Goal: Transaction & Acquisition: Purchase product/service

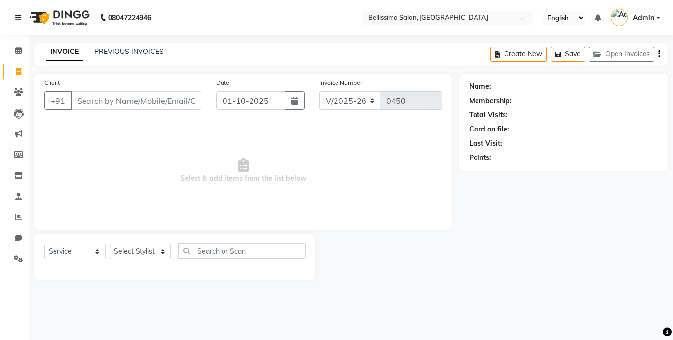
select select "8296"
select select "service"
click at [436, 194] on span "Select & add items from the list below" at bounding box center [243, 171] width 398 height 98
click at [171, 98] on input "Client" at bounding box center [136, 100] width 131 height 19
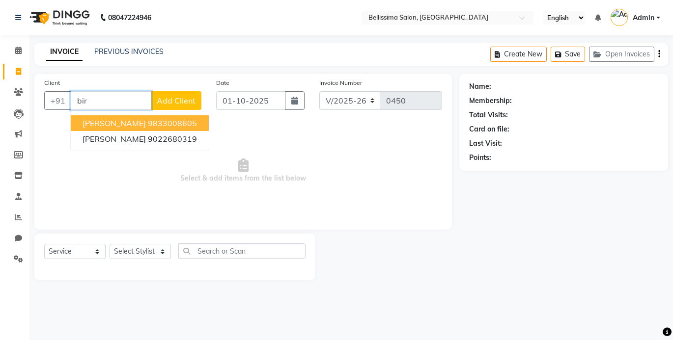
type input "bir"
click at [16, 48] on icon at bounding box center [18, 50] width 6 height 7
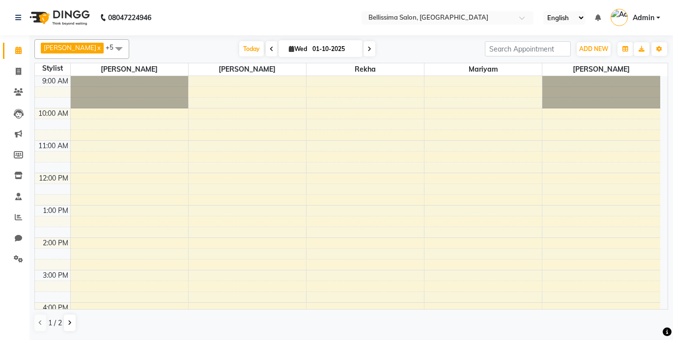
click at [309, 50] on input "01-10-2025" at bounding box center [333, 49] width 49 height 15
select select "10"
select select "2025"
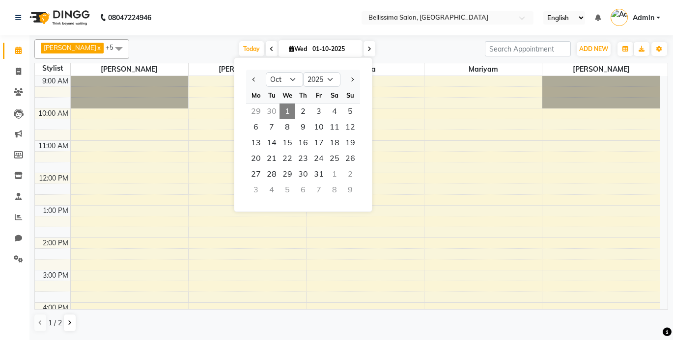
click at [390, 108] on tbody "9:00 AM 10:00 AM 11:00 AM 12:00 PM 1:00 PM 2:00 PM 3:00 PM 4:00 PM 5:00 PM 6:00…" at bounding box center [347, 270] width 625 height 388
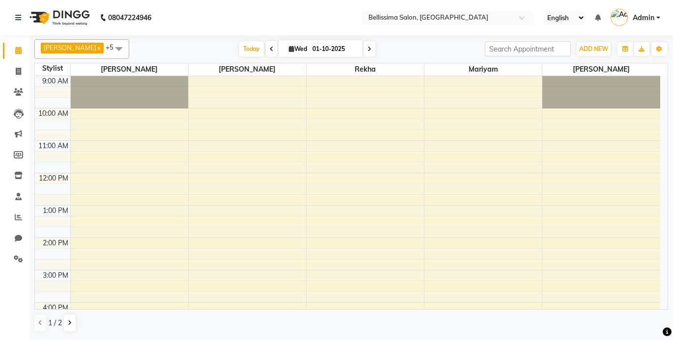
drag, startPoint x: 479, startPoint y: 115, endPoint x: 507, endPoint y: 194, distance: 84.3
click at [513, 253] on tbody "9:00 AM 10:00 AM 11:00 AM 12:00 PM 1:00 PM 2:00 PM 3:00 PM 4:00 PM 5:00 PM 6:00…" at bounding box center [347, 270] width 625 height 388
click at [470, 128] on div "9:00 AM 10:00 AM 11:00 AM 12:00 PM 1:00 PM 2:00 PM 3:00 PM 4:00 PM 5:00 PM 6:00…" at bounding box center [347, 269] width 625 height 388
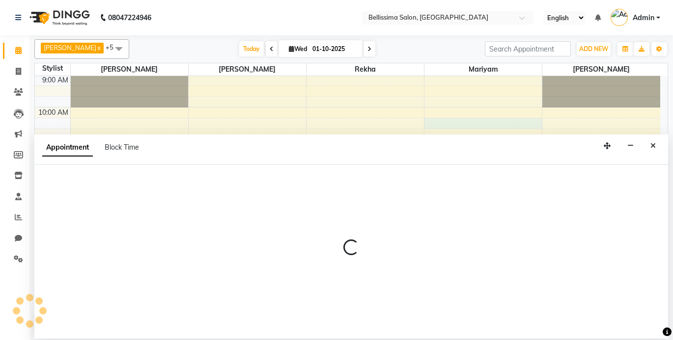
select select "79979"
select select "tentative"
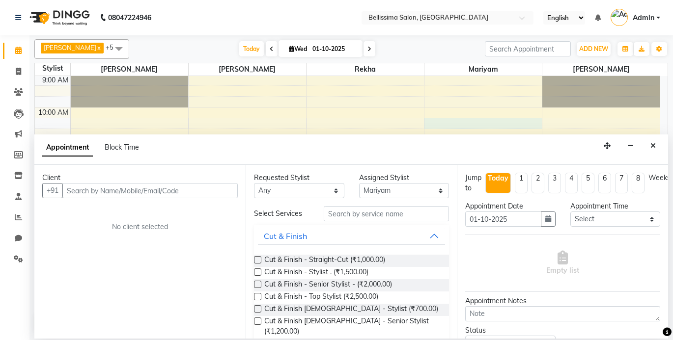
drag, startPoint x: 130, startPoint y: 148, endPoint x: 133, endPoint y: 161, distance: 13.6
click at [131, 147] on span "Block Time" at bounding box center [122, 147] width 34 height 9
select select "79979"
select select "620"
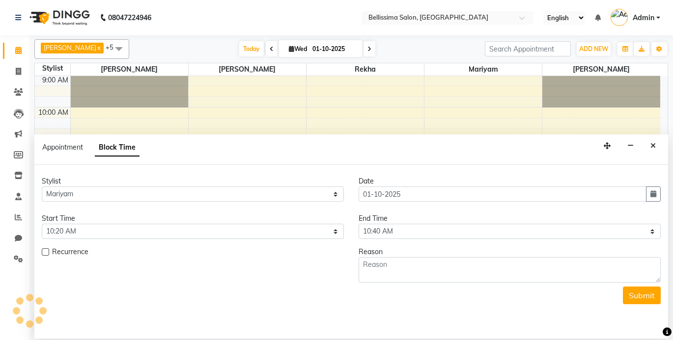
scroll to position [155, 0]
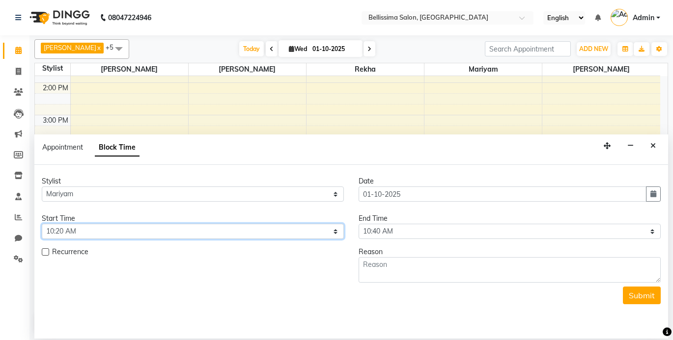
click at [236, 234] on select "Select 10:00 AM 10:20 AM 10:40 AM 11:00 AM 11:20 AM 11:40 AM 12:00 PM 12:20 PM …" at bounding box center [193, 231] width 302 height 15
click at [238, 232] on select "Select 10:00 AM 10:20 AM 10:40 AM 11:00 AM 11:20 AM 11:40 AM 12:00 PM 12:20 PM …" at bounding box center [193, 231] width 302 height 15
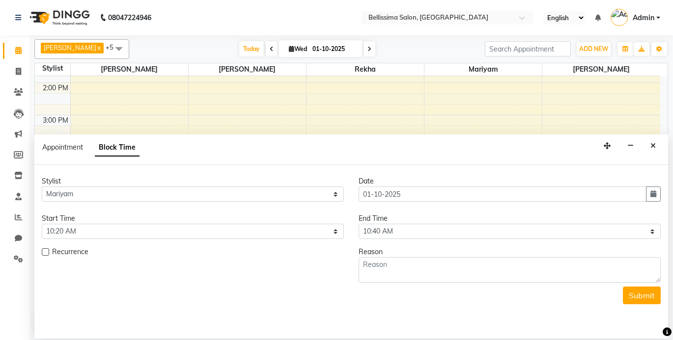
click at [304, 262] on div "Recurrence" at bounding box center [192, 265] width 317 height 36
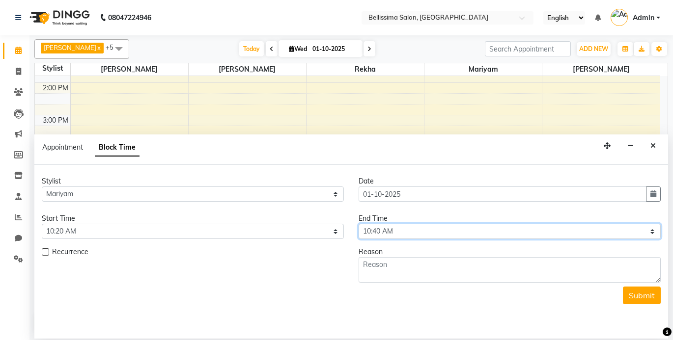
click at [419, 233] on select "Select 10:00 AM 10:20 AM 10:40 AM 11:00 AM 11:20 AM 11:40 AM 12:00 PM 12:20 PM …" at bounding box center [509, 231] width 302 height 15
select select "1200"
click at [358, 224] on select "Select 10:00 AM 10:20 AM 10:40 AM 11:00 AM 11:20 AM 11:40 AM 12:00 PM 12:20 PM …" at bounding box center [509, 231] width 302 height 15
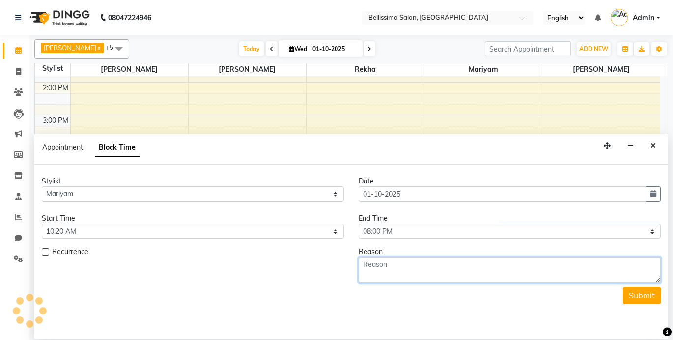
click at [376, 270] on textarea at bounding box center [509, 270] width 302 height 26
type textarea "week off"
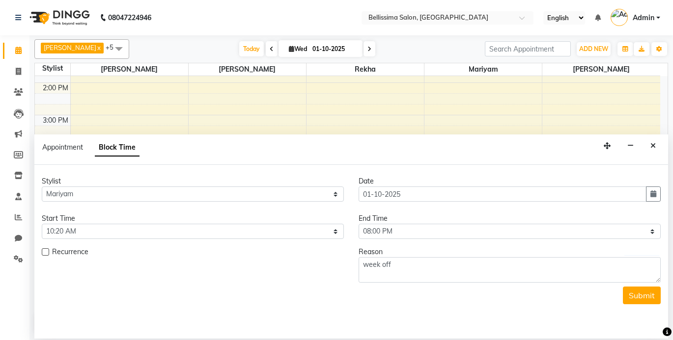
drag, startPoint x: 646, startPoint y: 301, endPoint x: 629, endPoint y: 301, distance: 17.2
click at [645, 301] on button "Submit" at bounding box center [642, 296] width 38 height 18
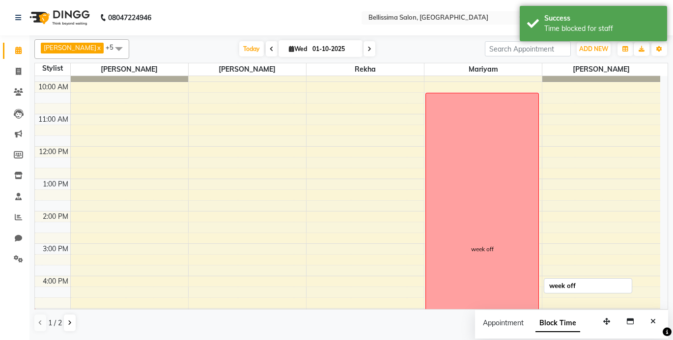
scroll to position [0, 0]
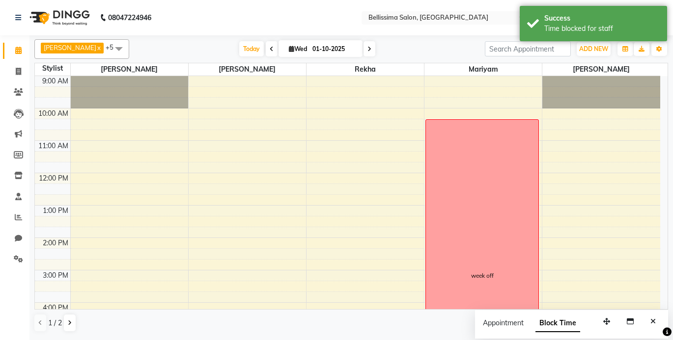
click at [135, 40] on div "Surekha x Nayna x Rekha x Mariyam x Jiten x Soniya x +5 UnSelect All Surekha Na…" at bounding box center [350, 49] width 633 height 20
click at [223, 47] on div "Today Wed 01-10-2025" at bounding box center [307, 49] width 346 height 15
click at [239, 51] on span "Today" at bounding box center [251, 48] width 25 height 15
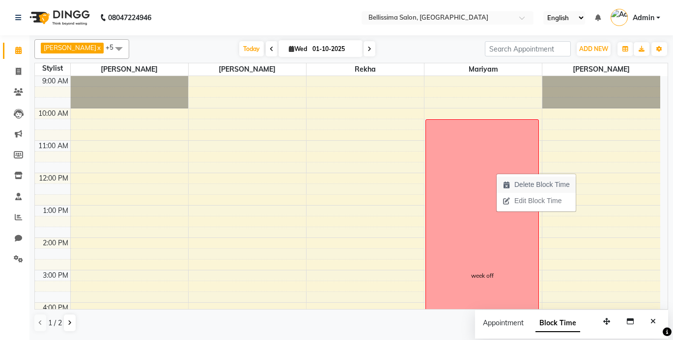
click at [537, 184] on span "Delete Block Time" at bounding box center [541, 185] width 55 height 10
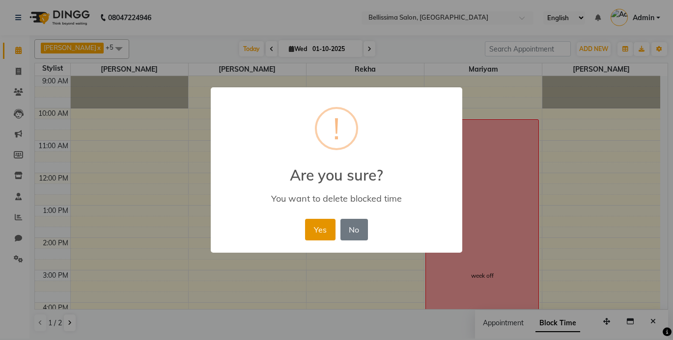
click at [320, 234] on button "Yes" at bounding box center [320, 230] width 30 height 22
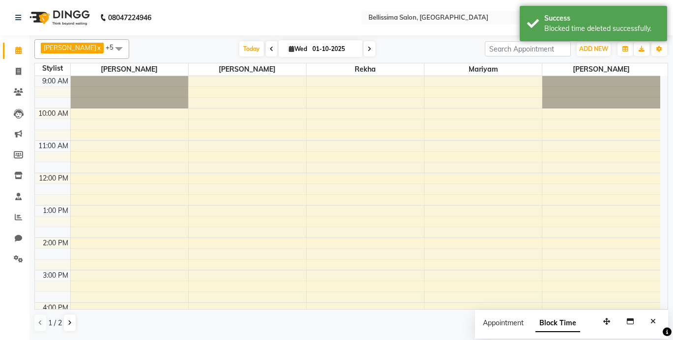
click at [363, 50] on span at bounding box center [369, 48] width 12 height 15
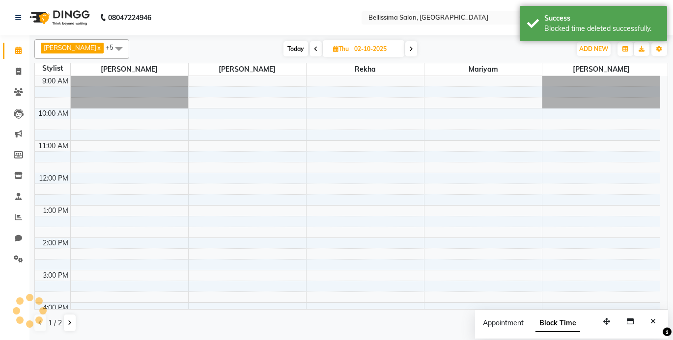
scroll to position [155, 0]
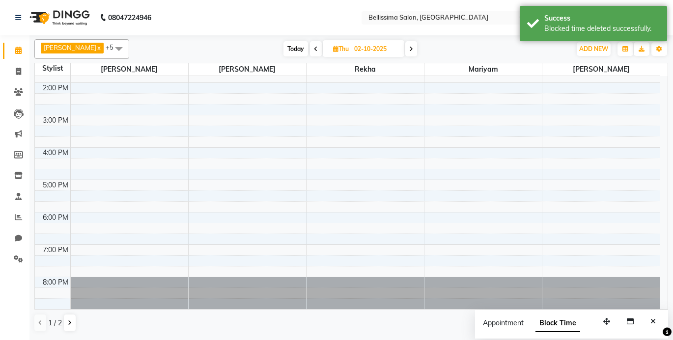
click at [390, 47] on span "Thu 02-10-2025" at bounding box center [364, 48] width 82 height 17
click at [409, 47] on icon at bounding box center [411, 49] width 4 height 6
type input "03-10-2025"
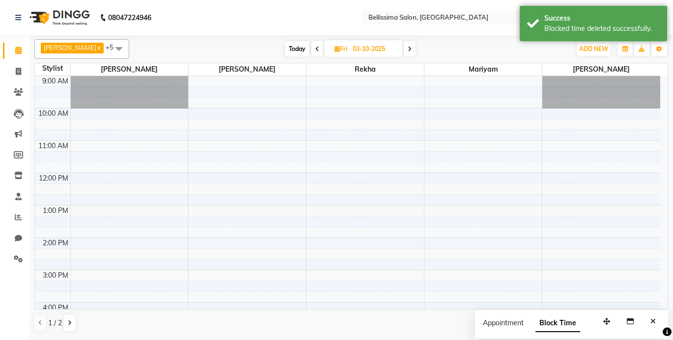
click at [449, 109] on div "9:00 AM 10:00 AM 11:00 AM 12:00 PM 1:00 PM 2:00 PM 3:00 PM 4:00 PM 5:00 PM 6:00…" at bounding box center [347, 270] width 625 height 388
select select "79979"
select select "tentative"
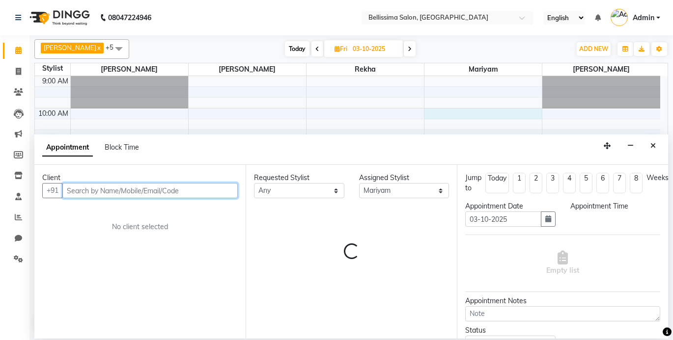
select select "600"
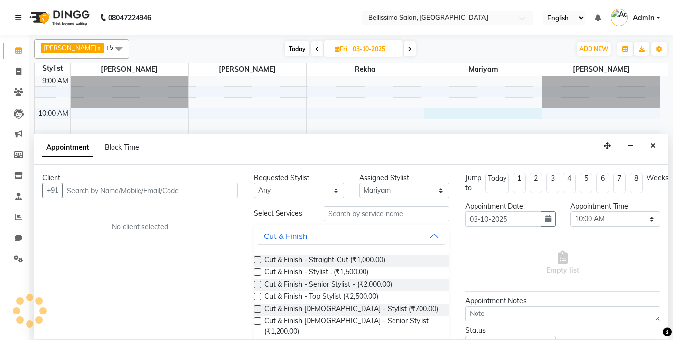
click at [137, 152] on div "Block Time" at bounding box center [122, 147] width 34 height 10
click at [126, 143] on span "Block Time" at bounding box center [122, 147] width 34 height 9
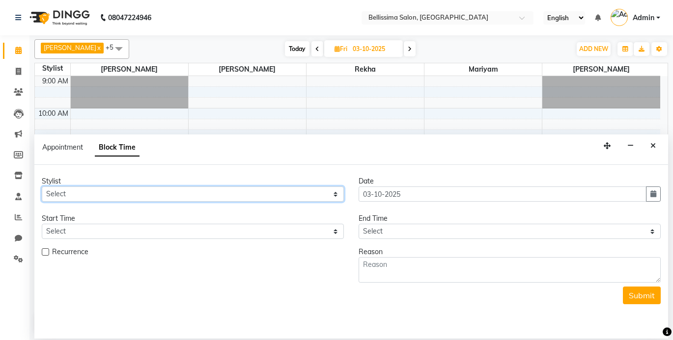
click at [277, 200] on select "Select Jiten Mariyam Nayna Rekha Soniya Surekha" at bounding box center [193, 194] width 302 height 15
select select "79979"
click at [42, 187] on select "Select Jiten Mariyam Nayna Rekha Soniya Surekha" at bounding box center [193, 194] width 302 height 15
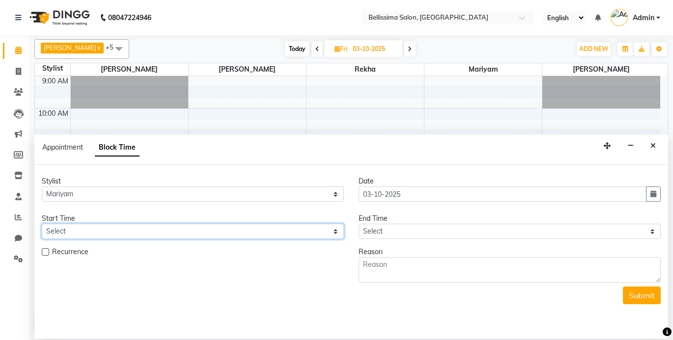
click at [155, 234] on select "Select" at bounding box center [193, 231] width 302 height 15
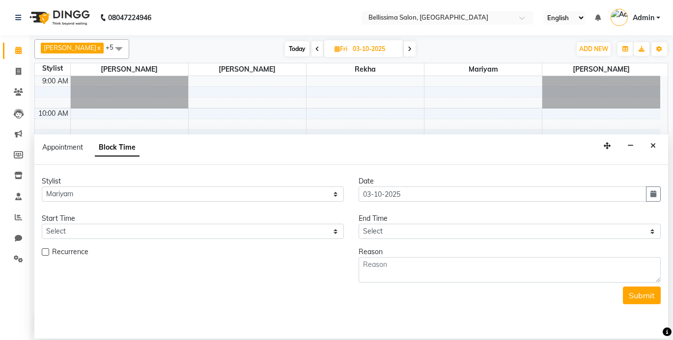
click at [159, 174] on div "Stylist Select Jiten Mariyam Nayna Rekha Soniya Surekha Date 03-10-2025 Start T…" at bounding box center [350, 238] width 633 height 132
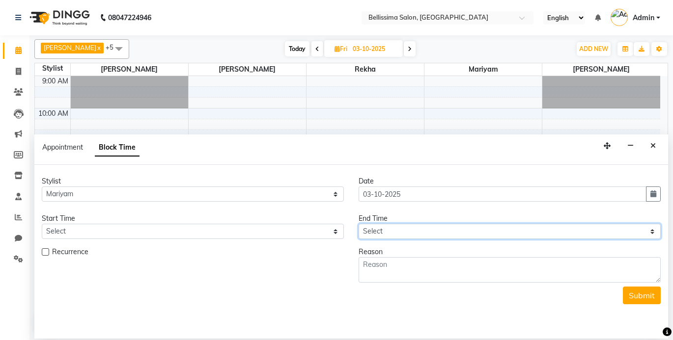
click at [367, 233] on select "Select" at bounding box center [509, 231] width 302 height 15
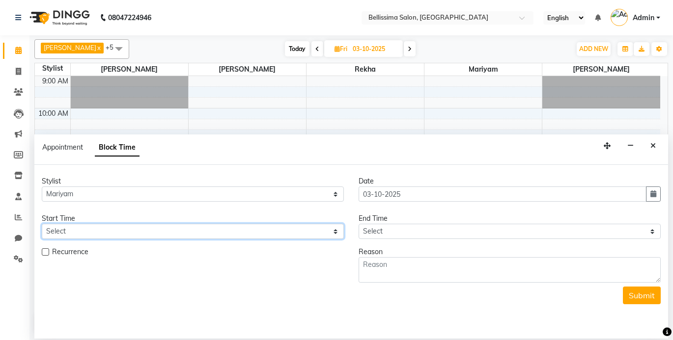
click at [304, 229] on select "Select" at bounding box center [193, 231] width 302 height 15
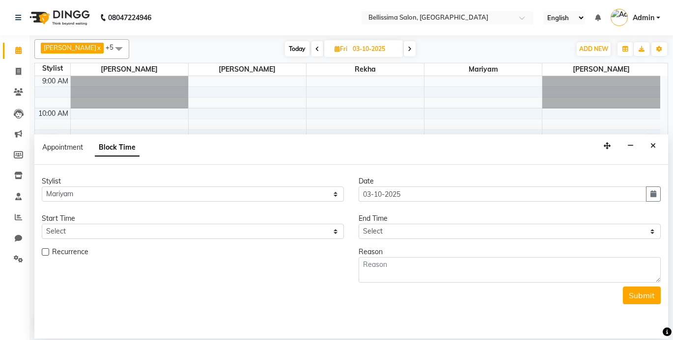
click at [657, 144] on button "Close" at bounding box center [653, 145] width 14 height 15
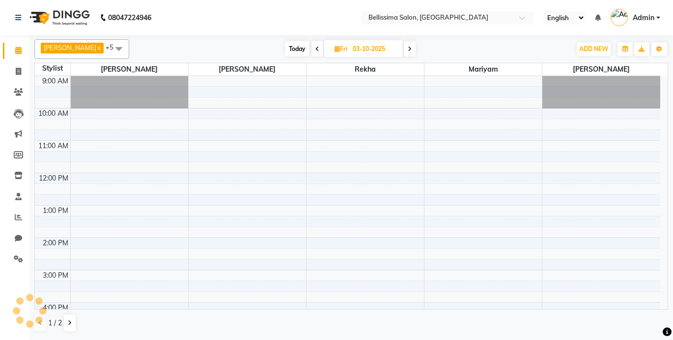
click at [297, 141] on div "9:00 AM 10:00 AM 11:00 AM 12:00 PM 1:00 PM 2:00 PM 3:00 PM 4:00 PM 5:00 PM 6:00…" at bounding box center [347, 270] width 625 height 388
select select "79977"
select select "tentative"
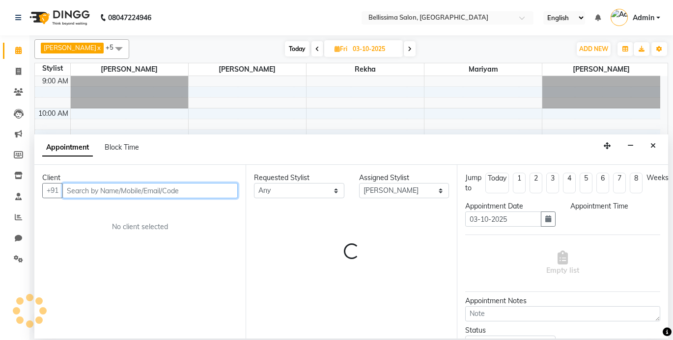
select select "660"
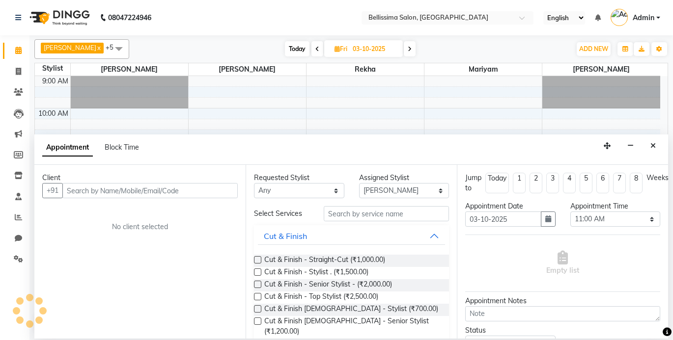
click at [464, 44] on div "Today Fri 03-10-2025" at bounding box center [350, 49] width 432 height 15
click at [501, 53] on div "Today Fri 03-10-2025" at bounding box center [350, 49] width 432 height 15
click at [651, 148] on icon "Close" at bounding box center [652, 145] width 5 height 7
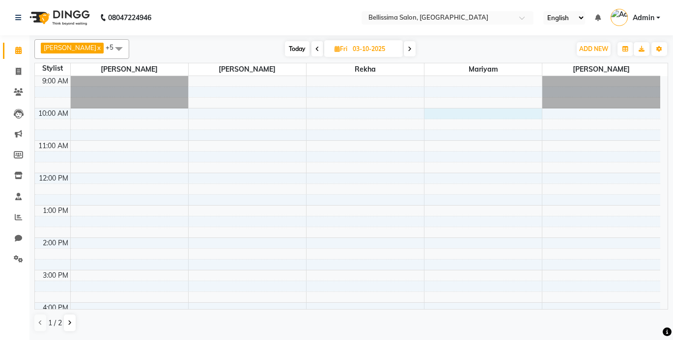
click at [475, 118] on div "9:00 AM 10:00 AM 11:00 AM 12:00 PM 1:00 PM 2:00 PM 3:00 PM 4:00 PM 5:00 PM 6:00…" at bounding box center [347, 270] width 625 height 388
select select "79979"
select select "tentative"
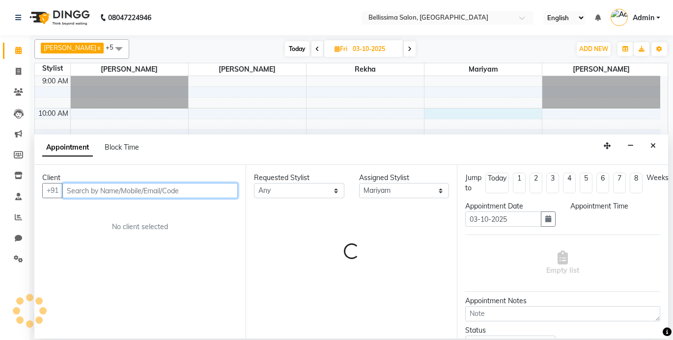
select select "600"
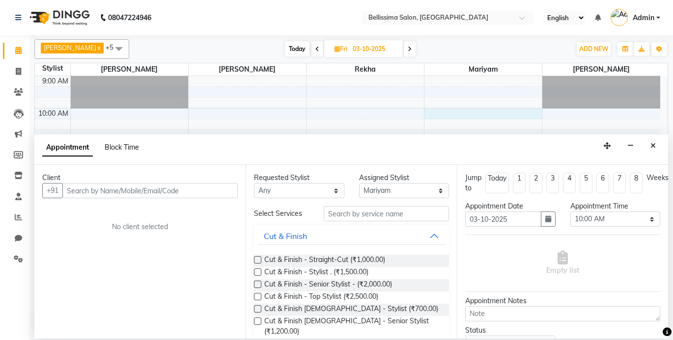
click at [122, 147] on span "Block Time" at bounding box center [122, 147] width 34 height 9
select select "79979"
select select "600"
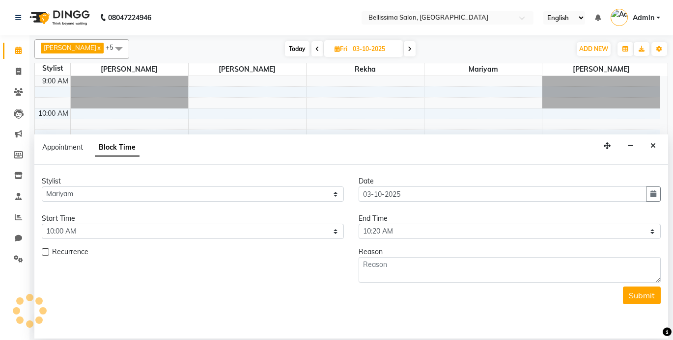
scroll to position [155, 0]
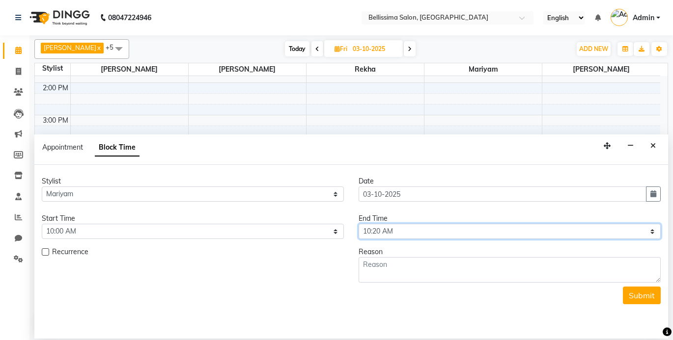
click at [387, 236] on select "Select 10:00 AM 10:20 AM 10:40 AM 11:00 AM 11:20 AM 11:40 AM 12:00 PM 12:20 PM …" at bounding box center [509, 231] width 302 height 15
select select "1200"
click at [358, 224] on select "Select 10:00 AM 10:20 AM 10:40 AM 11:00 AM 11:20 AM 11:40 AM 12:00 PM 12:20 PM …" at bounding box center [509, 231] width 302 height 15
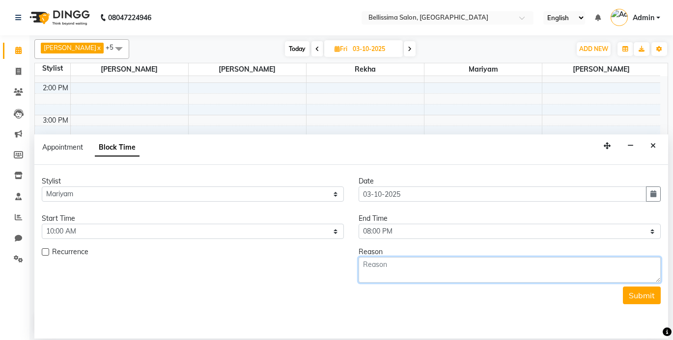
click at [478, 268] on textarea at bounding box center [509, 270] width 302 height 26
type textarea "Week off"
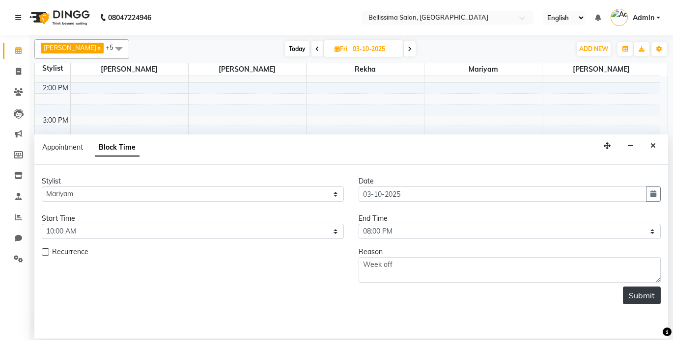
click at [649, 294] on button "Submit" at bounding box center [642, 296] width 38 height 18
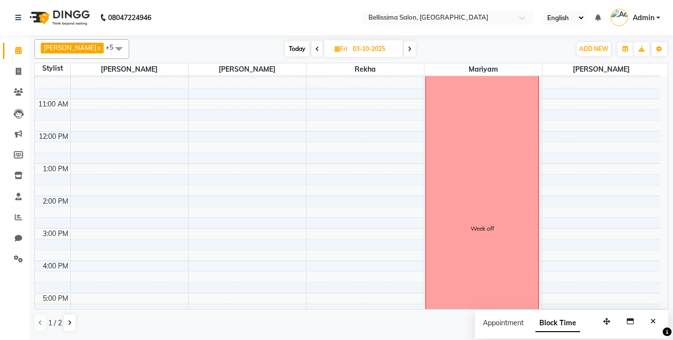
scroll to position [0, 0]
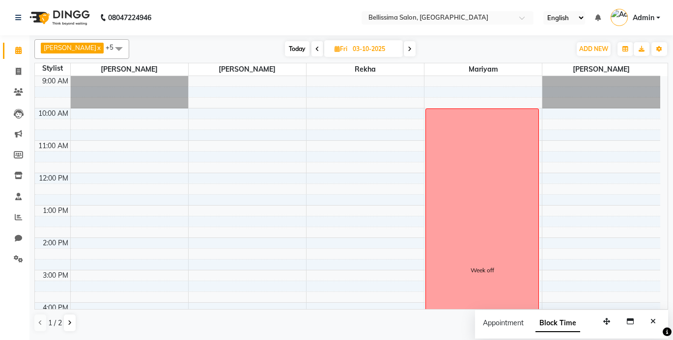
click at [453, 45] on div "Today Fri 03-10-2025" at bounding box center [350, 49] width 432 height 15
click at [289, 51] on span "Today" at bounding box center [297, 48] width 25 height 15
type input "01-10-2025"
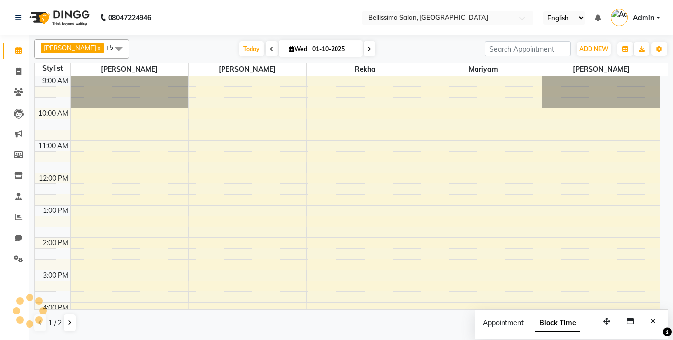
scroll to position [155, 0]
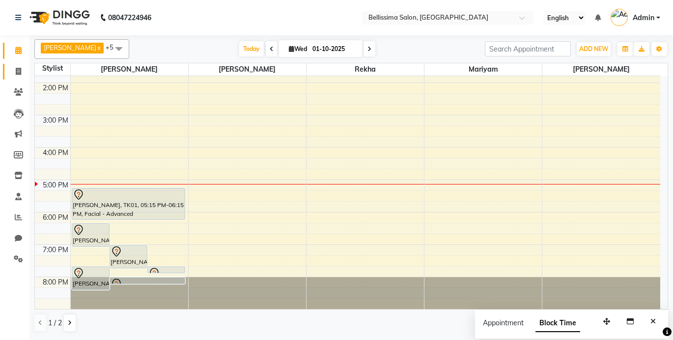
click at [18, 78] on link "Invoice" at bounding box center [15, 72] width 24 height 16
select select "service"
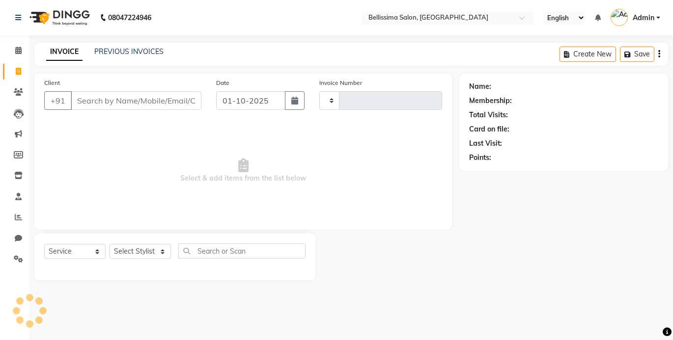
type input "0450"
select select "8296"
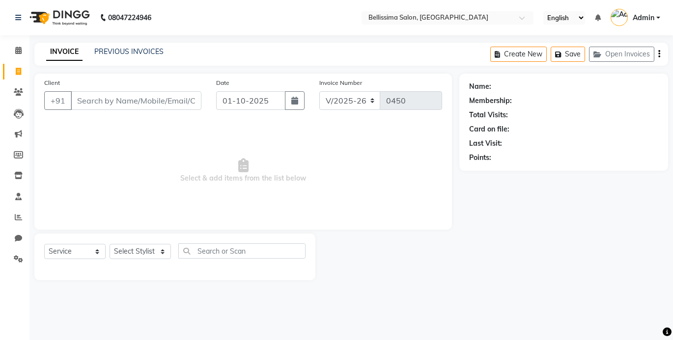
click at [107, 100] on input "Client" at bounding box center [136, 100] width 131 height 19
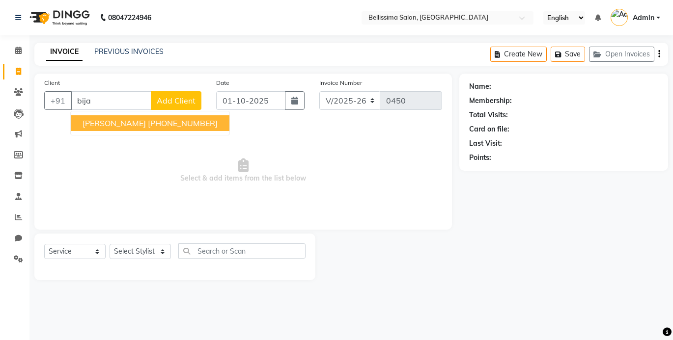
click at [148, 123] on ngb-highlight "+968 95854748" at bounding box center [183, 123] width 70 height 10
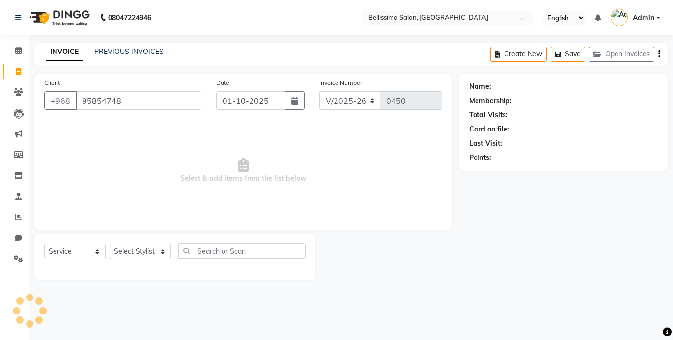
type input "95854748"
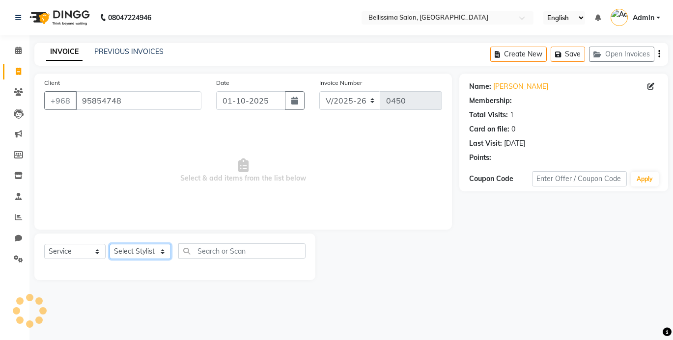
click at [134, 252] on select "Select Stylist" at bounding box center [140, 251] width 61 height 15
click at [138, 254] on select "Select Stylist" at bounding box center [140, 251] width 61 height 15
click at [137, 254] on select "Select Stylist" at bounding box center [140, 251] width 61 height 15
click at [151, 248] on select "Select Stylist" at bounding box center [140, 251] width 61 height 15
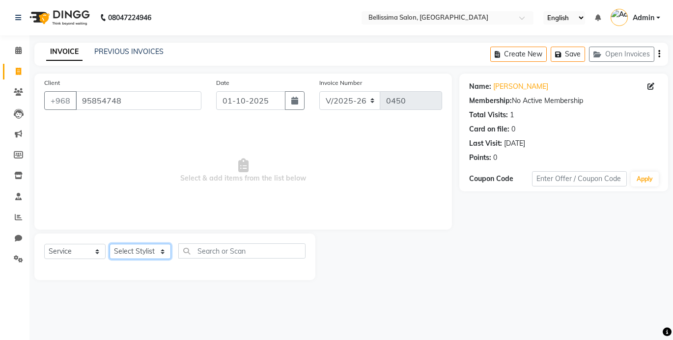
drag, startPoint x: 151, startPoint y: 249, endPoint x: 123, endPoint y: 253, distance: 27.7
click at [149, 252] on select "Select Stylist" at bounding box center [140, 251] width 61 height 15
click at [74, 248] on select "Select Service Product Membership Package Voucher Prepaid Gift Card" at bounding box center [74, 251] width 61 height 15
click at [44, 244] on select "Select Service Product Membership Package Voucher Prepaid Gift Card" at bounding box center [74, 251] width 61 height 15
click at [131, 254] on select "Select Stylist" at bounding box center [140, 251] width 61 height 15
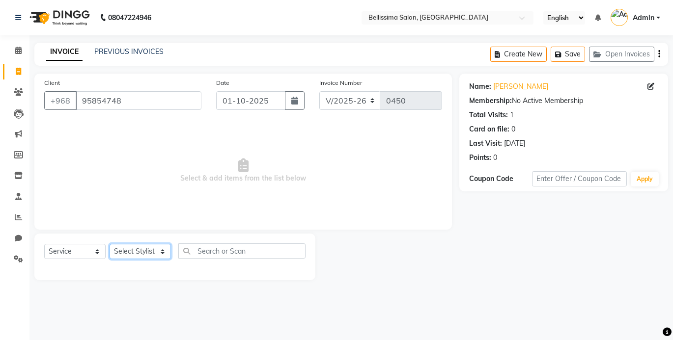
click at [110, 244] on select "Select Stylist" at bounding box center [140, 251] width 61 height 15
click at [136, 248] on select "Select Stylist" at bounding box center [140, 251] width 61 height 15
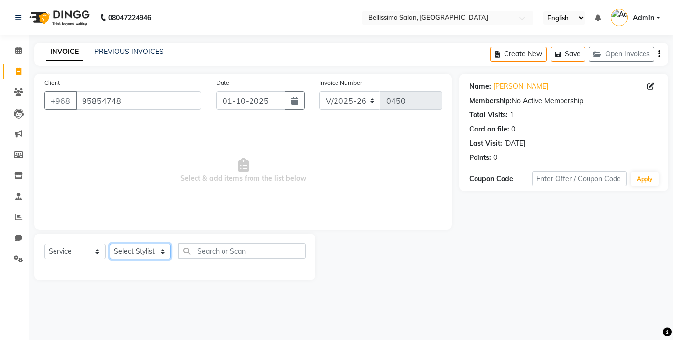
click at [136, 248] on select "Select Stylist" at bounding box center [140, 251] width 61 height 15
click at [136, 249] on select "Select Stylist" at bounding box center [140, 251] width 61 height 15
click at [20, 47] on icon at bounding box center [18, 50] width 6 height 7
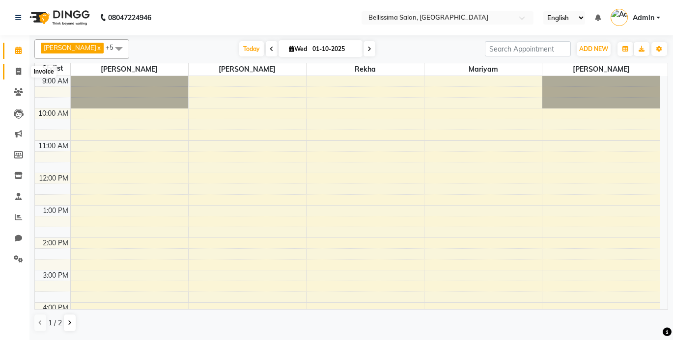
click at [15, 71] on span at bounding box center [18, 71] width 17 height 11
select select "8296"
select select "service"
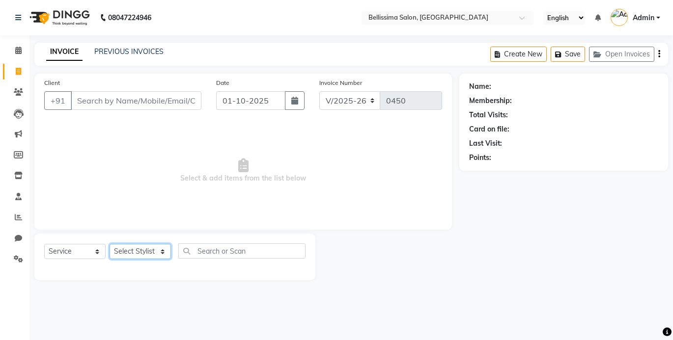
click at [128, 255] on select "Select Stylist [PERSON_NAME] [PERSON_NAME] [PERSON_NAME] Rekha [PERSON_NAME] [P…" at bounding box center [140, 251] width 61 height 15
select select "88284"
click at [110, 244] on select "Select Stylist [PERSON_NAME] [PERSON_NAME] [PERSON_NAME] Rekha [PERSON_NAME] [P…" at bounding box center [140, 251] width 61 height 15
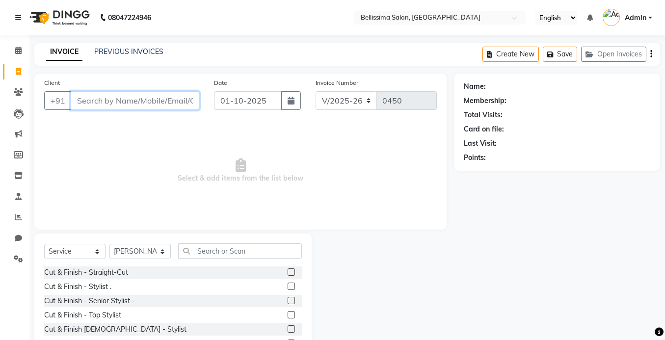
click at [121, 94] on input "Client" at bounding box center [135, 100] width 129 height 19
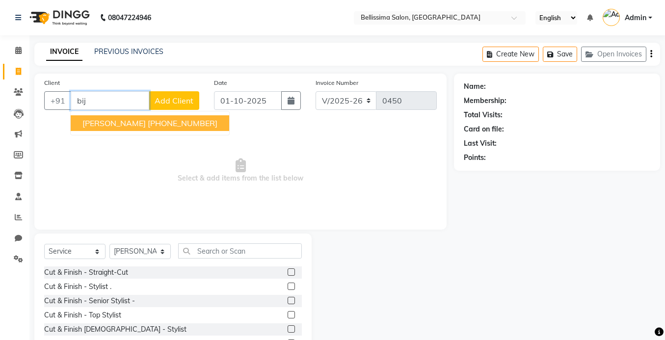
click at [148, 126] on ngb-highlight "+968 95854748" at bounding box center [183, 123] width 70 height 10
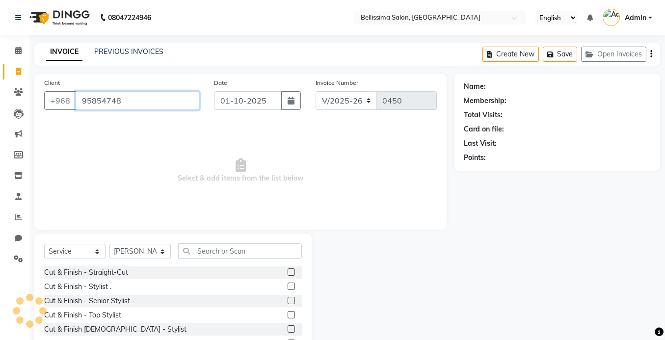
type input "95854748"
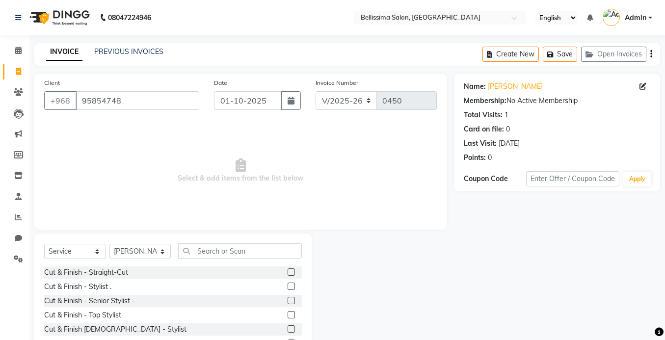
drag, startPoint x: 208, startPoint y: 260, endPoint x: 204, endPoint y: 242, distance: 18.1
click at [204, 242] on div "Select Service Product Membership Package Voucher Prepaid Gift Card Select Styl…" at bounding box center [172, 306] width 277 height 145
click at [196, 252] on input "text" at bounding box center [240, 251] width 124 height 15
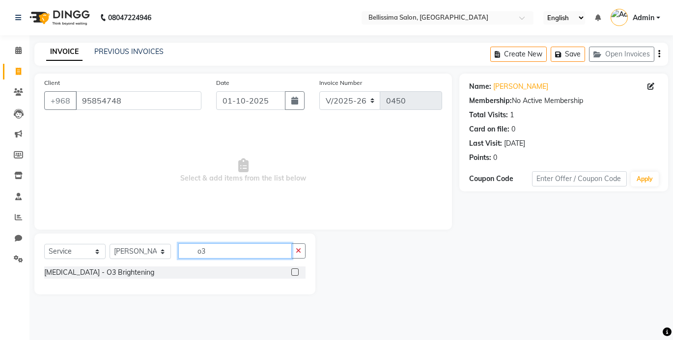
type input "o3"
click at [211, 274] on div "[MEDICAL_DATA] - O3 Brightening" at bounding box center [174, 273] width 261 height 12
click at [294, 274] on label at bounding box center [294, 272] width 7 height 7
click at [294, 274] on input "checkbox" at bounding box center [294, 273] width 6 height 6
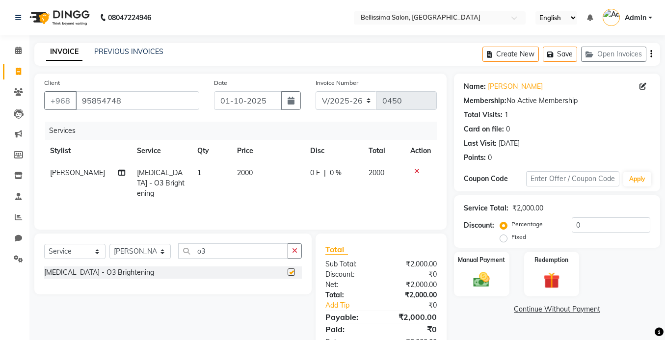
checkbox input "false"
click at [299, 248] on button "button" at bounding box center [295, 251] width 14 height 15
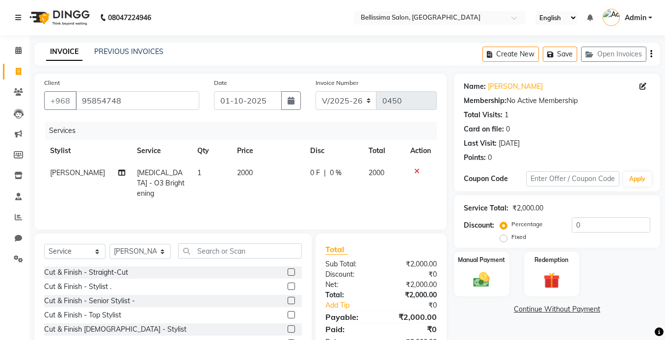
click at [415, 170] on icon at bounding box center [416, 171] width 5 height 7
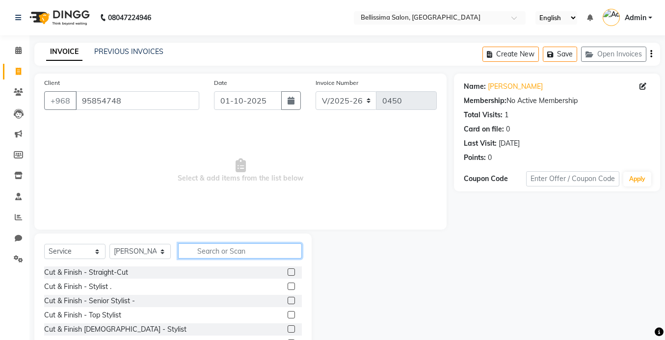
drag, startPoint x: 234, startPoint y: 250, endPoint x: 247, endPoint y: 247, distance: 13.2
click at [235, 251] on input "text" at bounding box center [240, 251] width 124 height 15
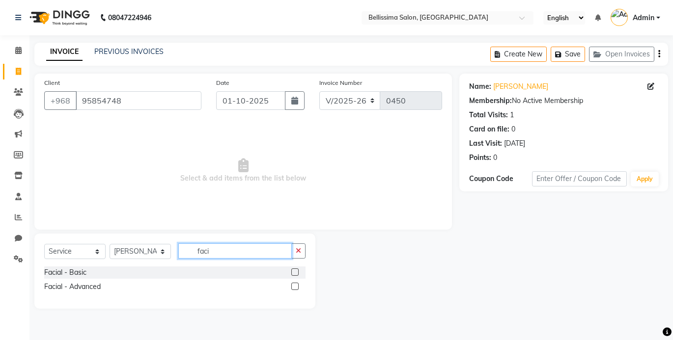
type input "faci"
click at [295, 272] on label at bounding box center [294, 272] width 7 height 7
click at [295, 272] on input "checkbox" at bounding box center [294, 273] width 6 height 6
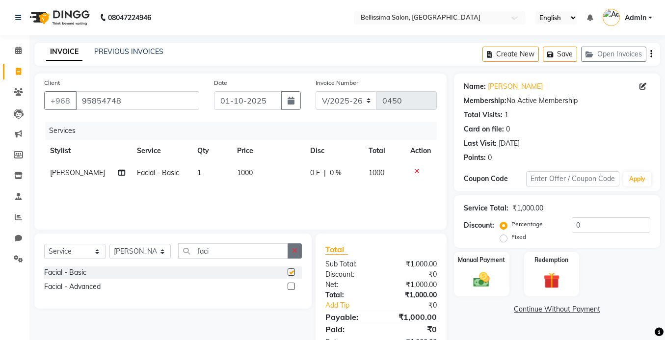
checkbox input "false"
click at [296, 252] on icon "button" at bounding box center [294, 250] width 5 height 7
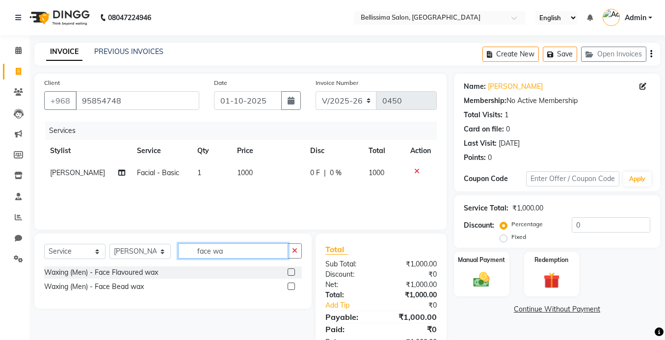
click at [256, 255] on input "face wa" at bounding box center [233, 251] width 110 height 15
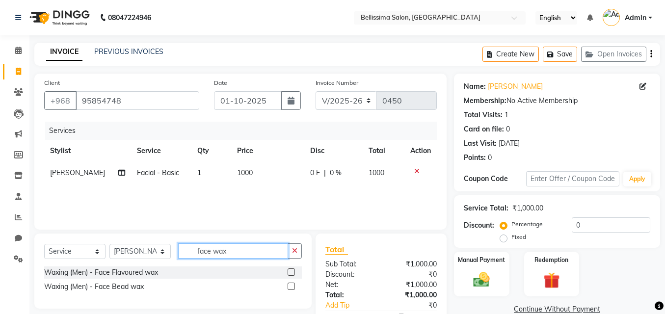
click at [236, 250] on input "face wax" at bounding box center [233, 251] width 110 height 15
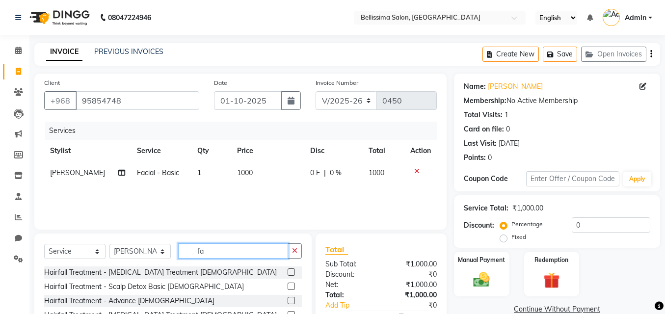
type input "f"
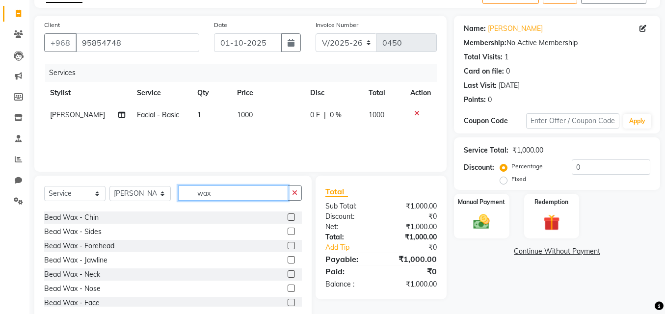
scroll to position [246, 0]
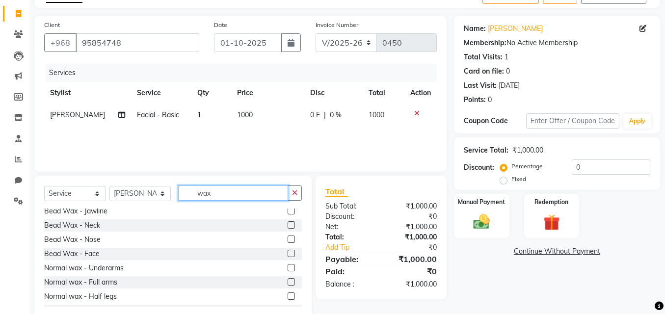
type input "wax"
click at [288, 255] on label at bounding box center [291, 253] width 7 height 7
click at [288, 255] on input "checkbox" at bounding box center [291, 254] width 6 height 6
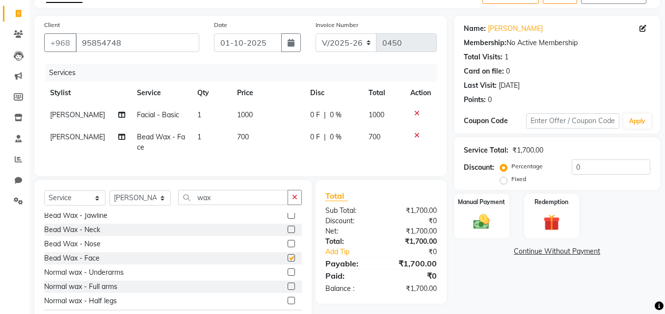
checkbox input "false"
click at [295, 205] on button "button" at bounding box center [295, 197] width 14 height 15
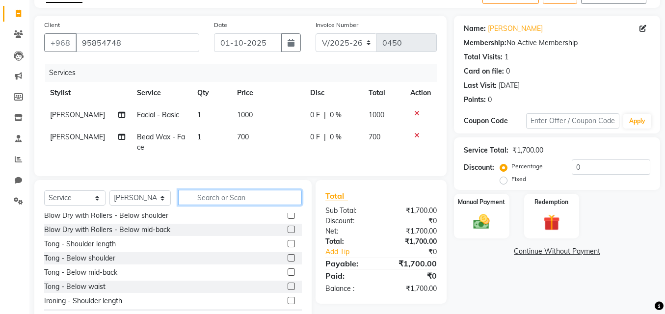
type input "l"
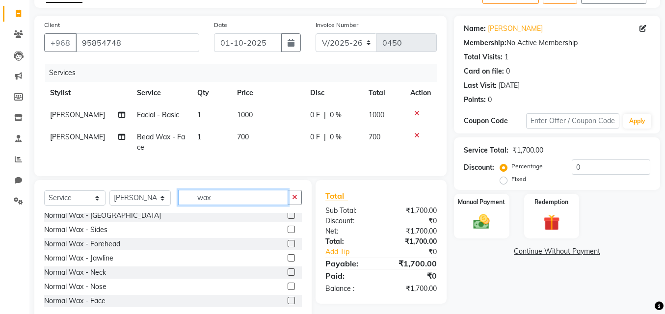
scroll to position [0, 0]
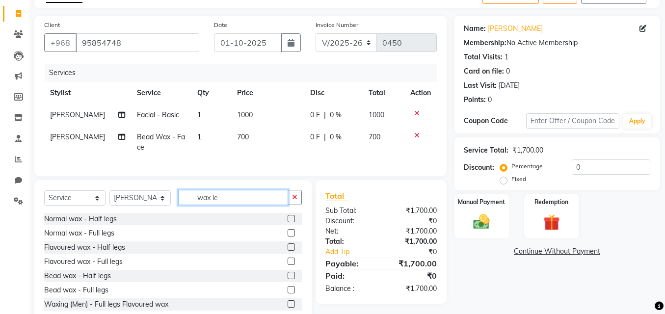
type input "wax le"
click at [288, 251] on label at bounding box center [291, 247] width 7 height 7
click at [288, 251] on input "checkbox" at bounding box center [291, 248] width 6 height 6
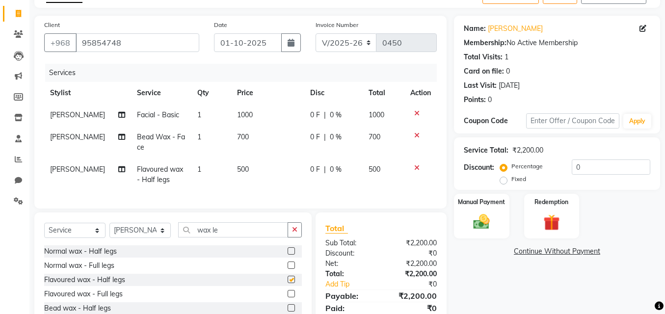
checkbox input "false"
click at [475, 224] on img at bounding box center [482, 222] width 28 height 20
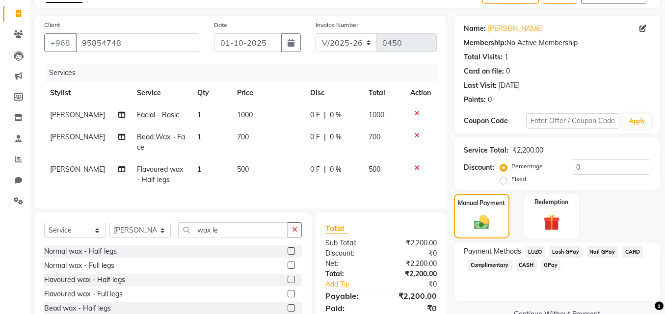
click at [530, 267] on span "CASH" at bounding box center [526, 265] width 21 height 11
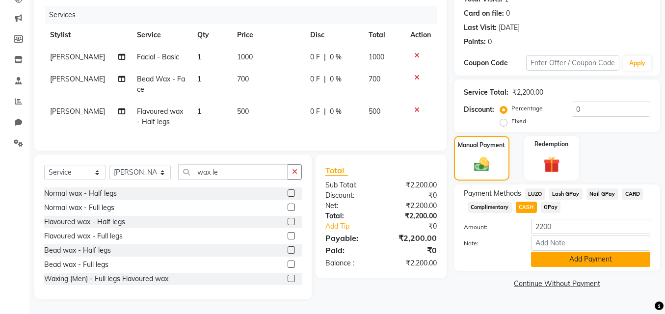
click at [570, 254] on button "Add Payment" at bounding box center [590, 259] width 119 height 15
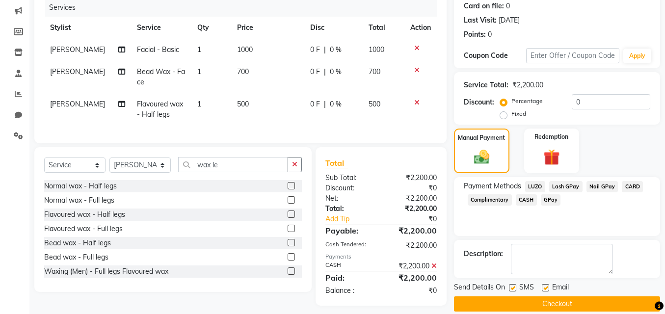
scroll to position [137, 0]
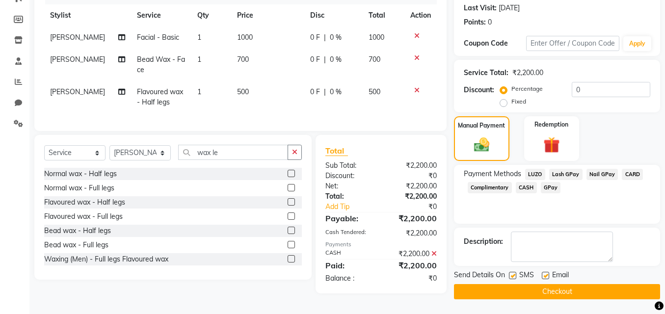
click at [559, 287] on button "Checkout" at bounding box center [557, 291] width 206 height 15
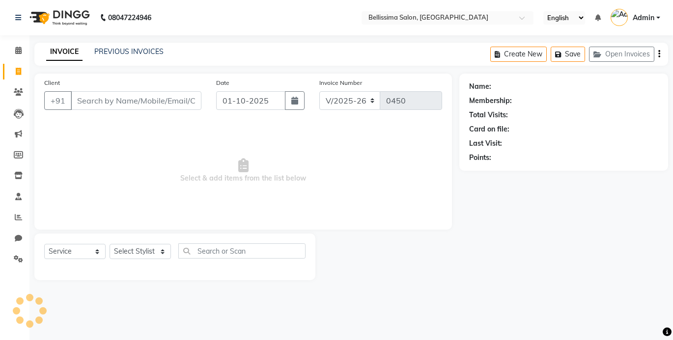
select select "8296"
select select "service"
click at [124, 242] on div "Select Service Product Membership Package Voucher Prepaid Gift Card Select Styl…" at bounding box center [174, 257] width 281 height 47
click at [123, 251] on select "Select Stylist [PERSON_NAME] [PERSON_NAME] [PERSON_NAME] Rekha [PERSON_NAME] [P…" at bounding box center [140, 251] width 61 height 15
select select "79978"
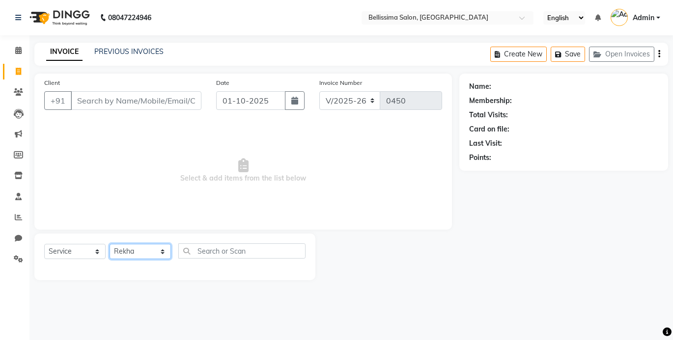
click at [110, 244] on select "Select Stylist [PERSON_NAME] [PERSON_NAME] [PERSON_NAME] Rekha [PERSON_NAME] [P…" at bounding box center [140, 251] width 61 height 15
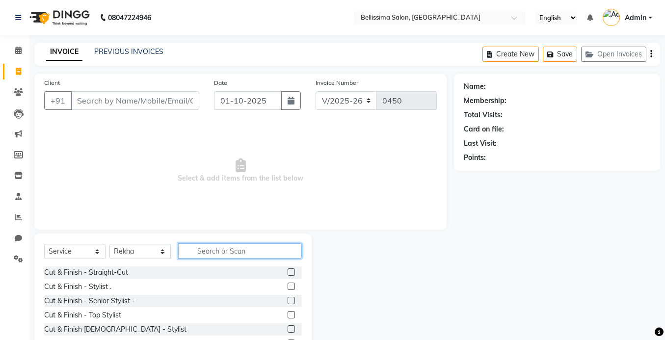
click at [214, 246] on input "text" at bounding box center [240, 251] width 124 height 15
type input "h"
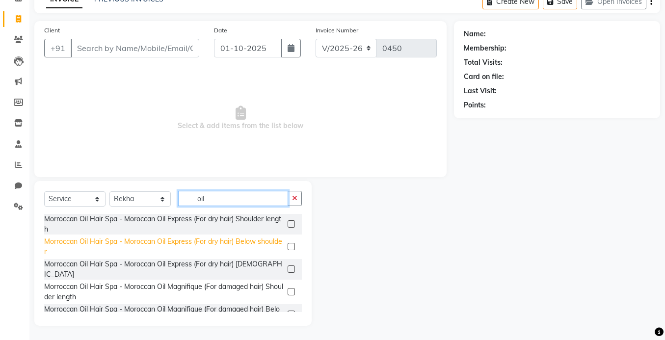
scroll to position [53, 0]
click at [218, 202] on input "oil" at bounding box center [233, 198] width 110 height 15
type input "o"
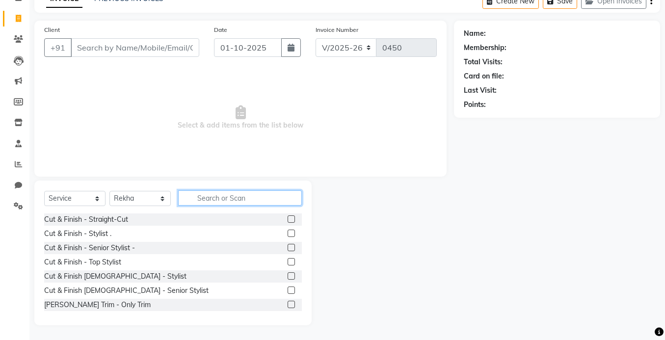
type input "g"
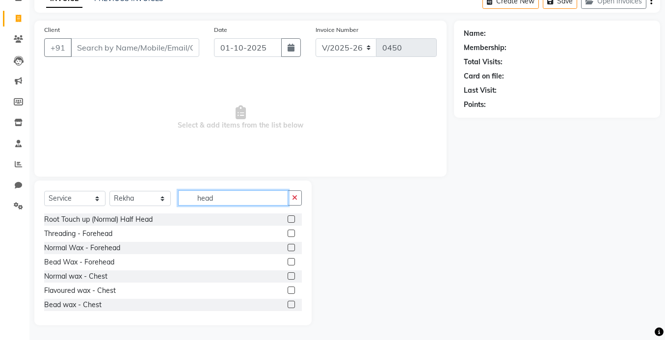
scroll to position [12, 0]
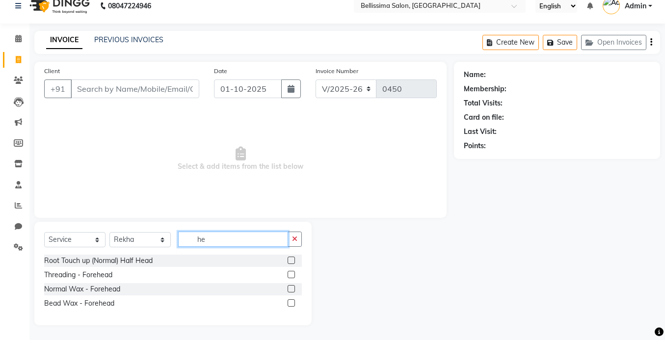
type input "h"
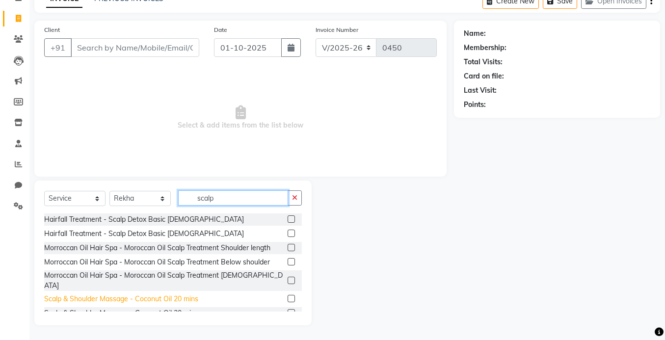
type input "scalp"
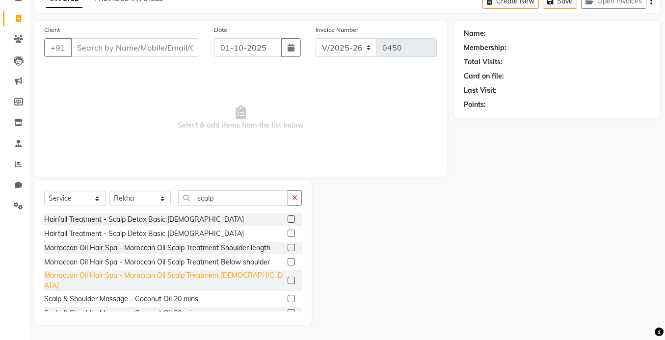
drag, startPoint x: 177, startPoint y: 293, endPoint x: 181, endPoint y: 291, distance: 5.1
click at [177, 294] on div "Scalp & Shoulder Massage - Coconut Oil 20 mins" at bounding box center [121, 299] width 154 height 10
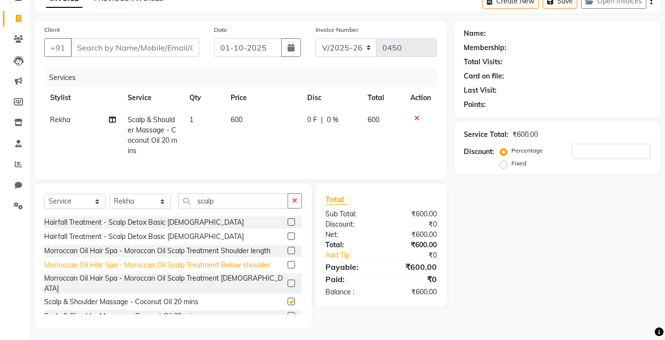
checkbox input "false"
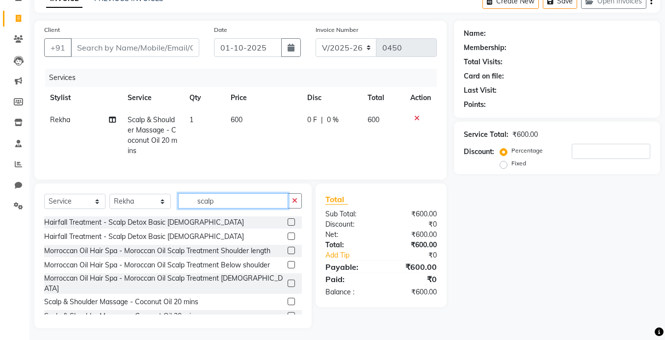
click at [222, 209] on input "scalp" at bounding box center [233, 200] width 110 height 15
type input "s"
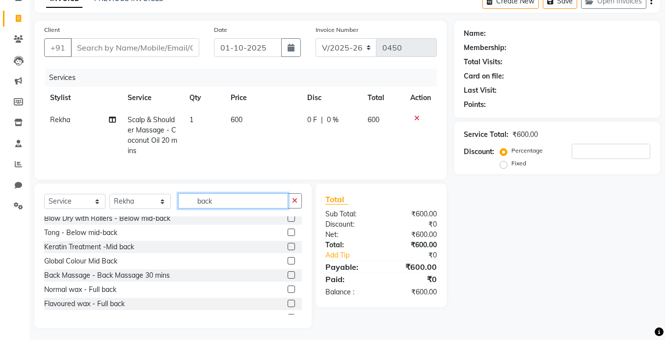
scroll to position [49, 0]
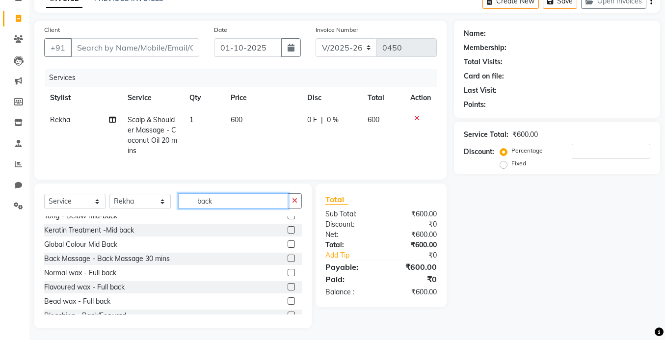
type input "back"
click at [288, 262] on label at bounding box center [291, 258] width 7 height 7
click at [288, 262] on input "checkbox" at bounding box center [291, 259] width 6 height 6
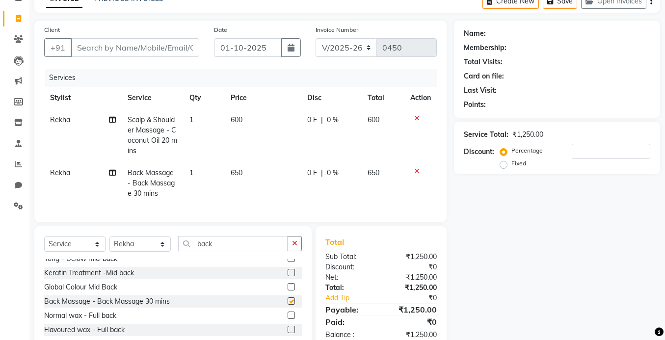
checkbox input "false"
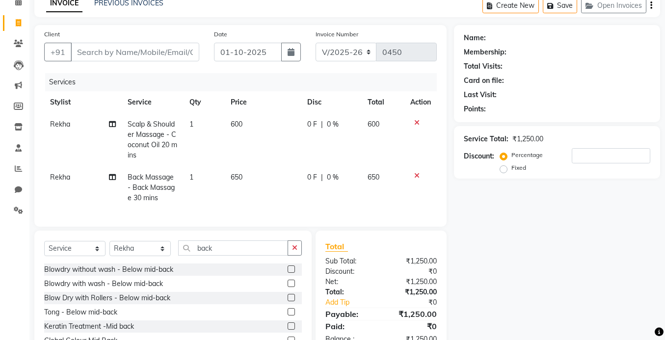
scroll to position [0, 0]
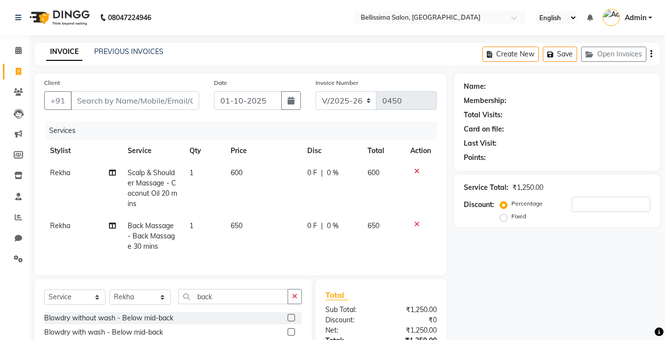
drag, startPoint x: 167, startPoint y: 117, endPoint x: 168, endPoint y: 108, distance: 8.9
click at [168, 111] on div "Client +91" at bounding box center [122, 98] width 170 height 40
click at [161, 100] on input "Client" at bounding box center [135, 100] width 129 height 19
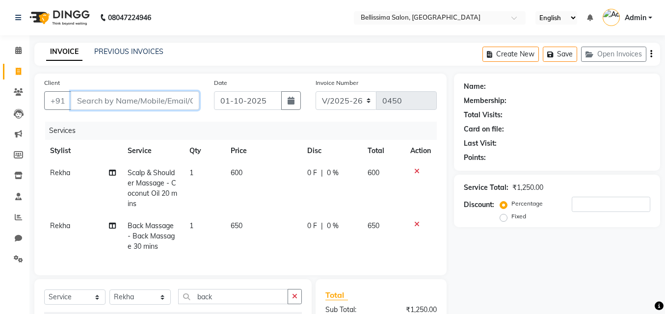
click at [157, 100] on input "Client" at bounding box center [135, 100] width 129 height 19
click at [160, 99] on input "Client" at bounding box center [135, 100] width 129 height 19
type input "p"
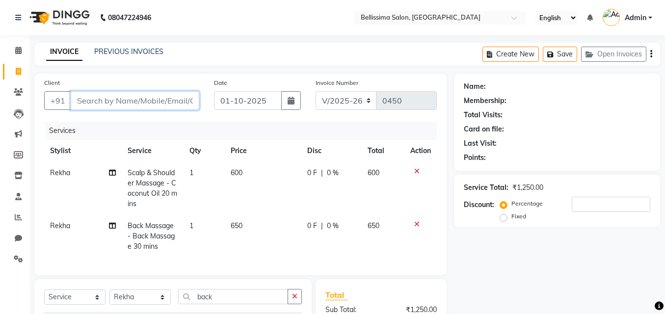
type input "0"
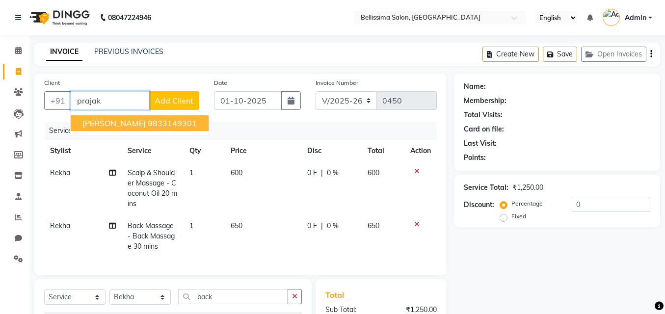
click at [148, 127] on ngb-highlight "9833149301" at bounding box center [172, 123] width 49 height 10
type input "9833149301"
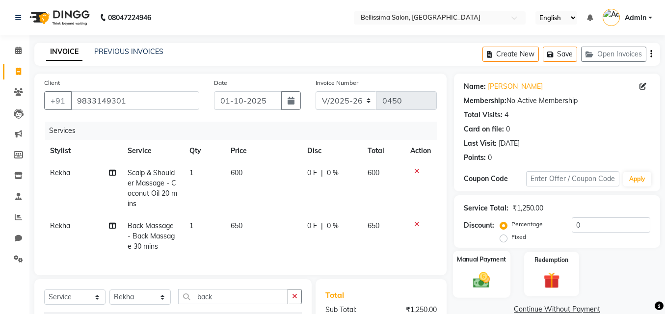
click at [472, 282] on img at bounding box center [482, 280] width 28 height 20
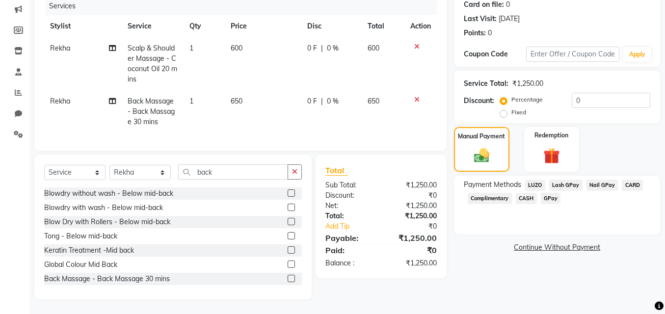
scroll to position [132, 0]
click at [546, 193] on span "GPay" at bounding box center [551, 198] width 20 height 11
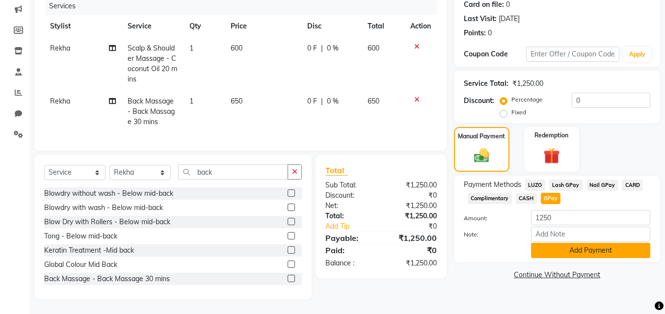
click at [569, 251] on button "Add Payment" at bounding box center [590, 250] width 119 height 15
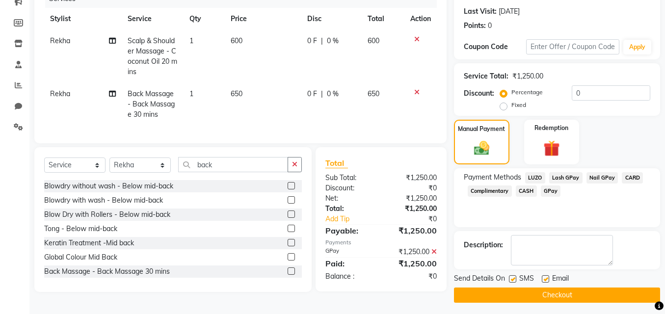
click at [556, 294] on button "Checkout" at bounding box center [557, 295] width 206 height 15
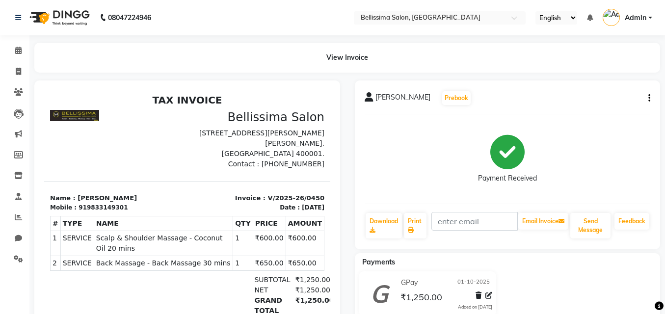
drag, startPoint x: 118, startPoint y: 258, endPoint x: 72, endPoint y: 275, distance: 48.6
click at [13, 48] on span at bounding box center [18, 50] width 17 height 11
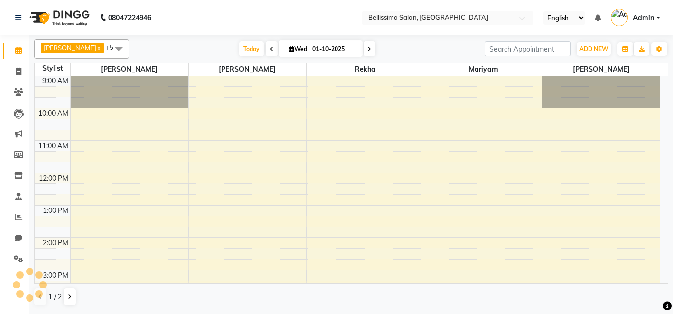
click at [309, 50] on input "01-10-2025" at bounding box center [333, 49] width 49 height 15
select select "10"
select select "2025"
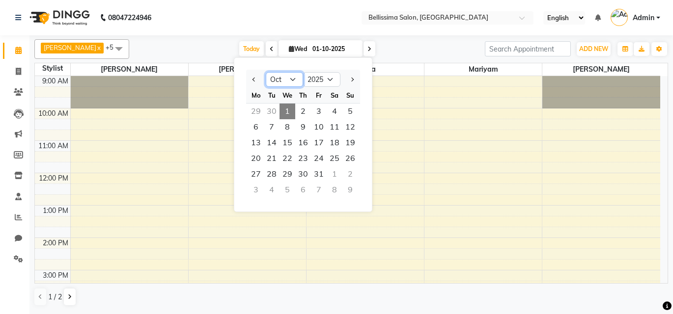
click at [274, 77] on select "Jan Feb Mar Apr May Jun Jul Aug Sep Oct Nov Dec" at bounding box center [284, 79] width 37 height 15
select select "9"
click at [266, 72] on select "Jan Feb Mar Apr May Jun Jul Aug Sep Oct Nov Dec" at bounding box center [284, 79] width 37 height 15
click at [353, 163] on span "28" at bounding box center [350, 159] width 16 height 16
type input "28-09-2025"
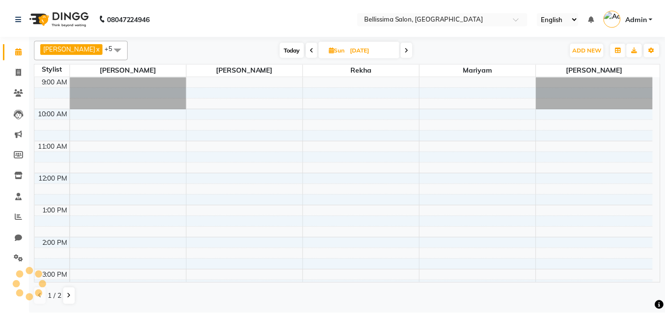
scroll to position [181, 0]
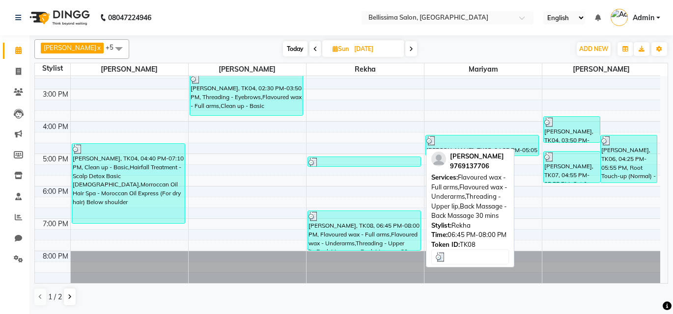
click at [345, 234] on div "Shraddha Singh, TK08, 06:45 PM-08:00 PM, Flavoured wax - Full arms,Flavoured wa…" at bounding box center [364, 230] width 112 height 39
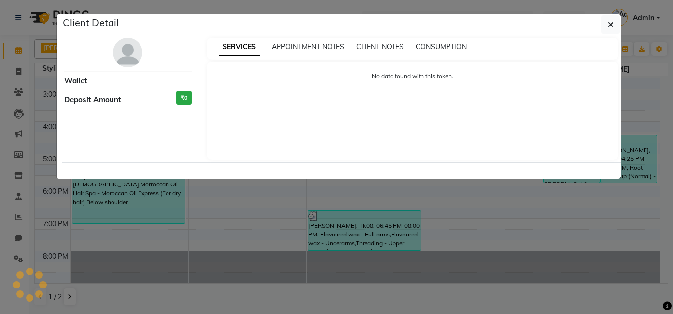
select select "3"
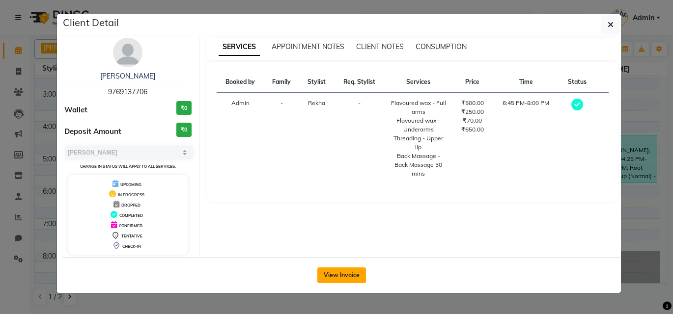
click at [351, 273] on button "View Invoice" at bounding box center [341, 276] width 49 height 16
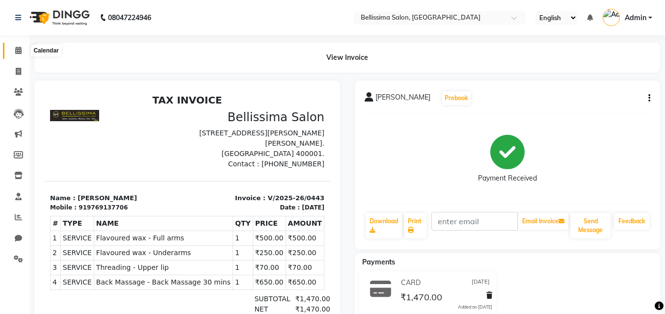
click at [17, 49] on icon at bounding box center [18, 50] width 6 height 7
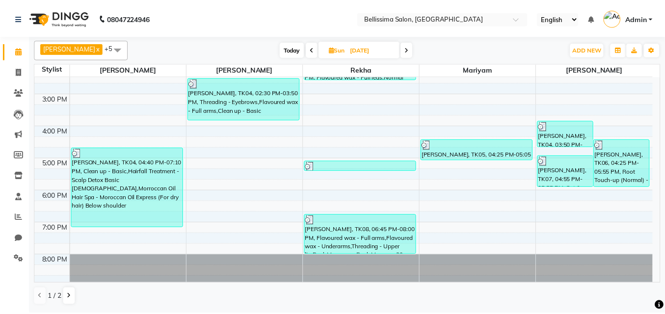
scroll to position [181, 0]
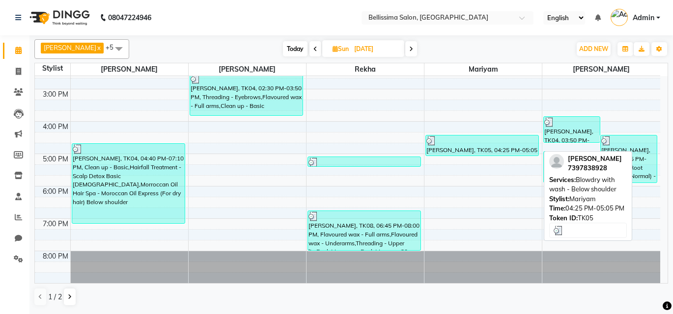
click at [501, 153] on div "Ankita Boea, TK05, 04:25 PM-05:05 PM, Blowdry with wash - Below shoulder" at bounding box center [482, 146] width 112 height 20
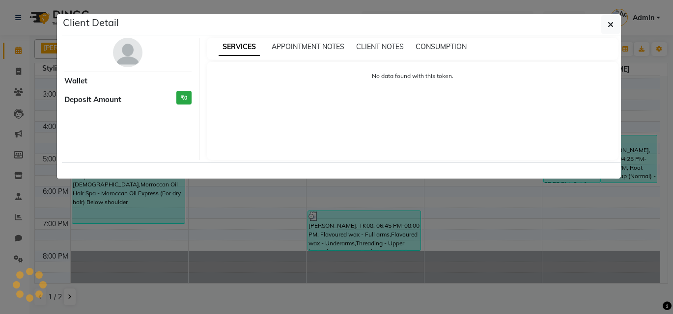
select select "3"
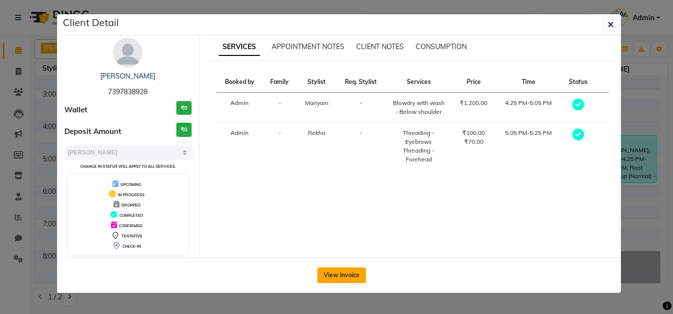
click at [346, 272] on button "View Invoice" at bounding box center [341, 276] width 49 height 16
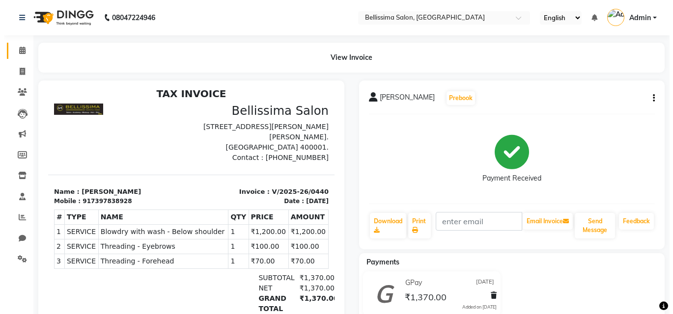
scroll to position [8, 0]
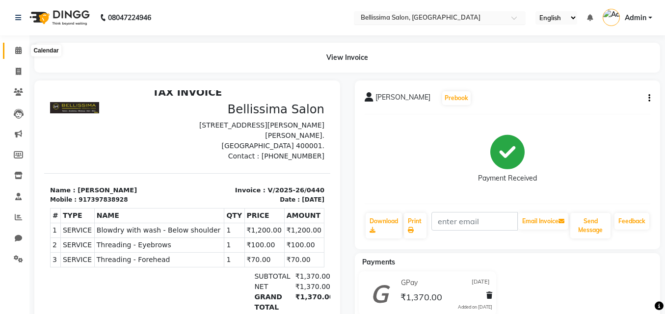
drag, startPoint x: 20, startPoint y: 48, endPoint x: 389, endPoint y: 24, distance: 369.6
click at [20, 48] on icon at bounding box center [18, 50] width 6 height 7
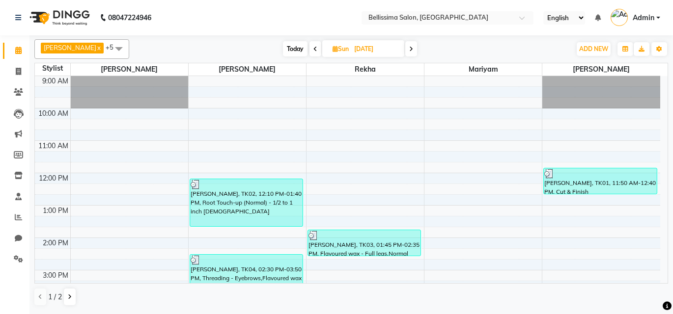
click at [336, 45] on span "Sun" at bounding box center [340, 48] width 21 height 7
select select "9"
select select "2025"
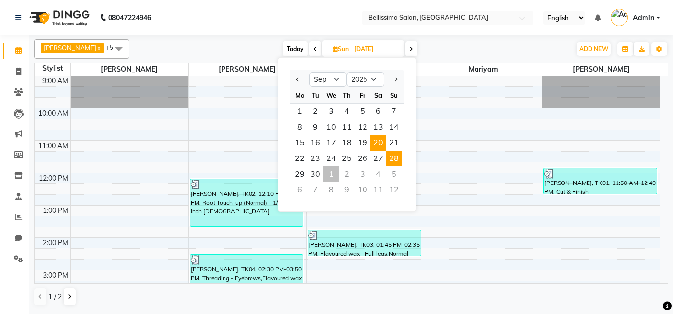
click at [371, 148] on span "20" at bounding box center [378, 143] width 16 height 16
type input "[DATE]"
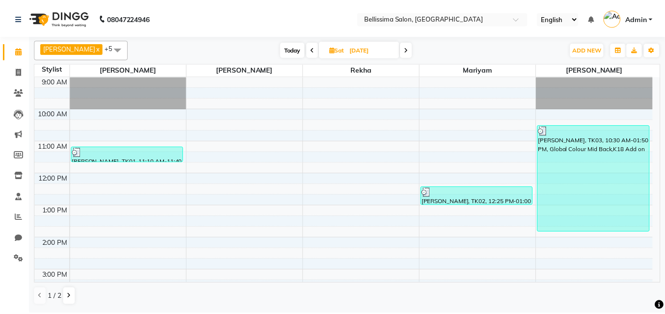
scroll to position [181, 0]
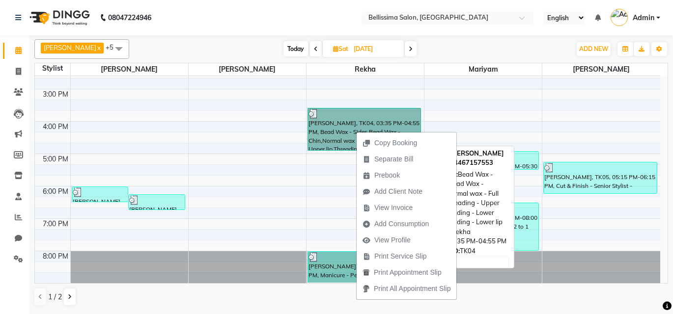
click at [329, 137] on link "Khusi Malik, TK04, 03:35 PM-04:55 PM, Bead Wax - Sides,Bead Wax - Chin,Normal w…" at bounding box center [363, 129] width 113 height 43
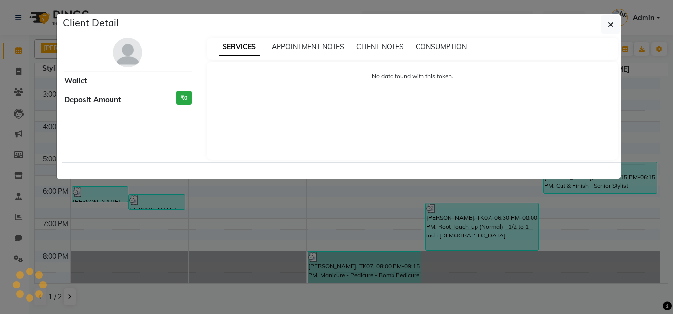
select select "3"
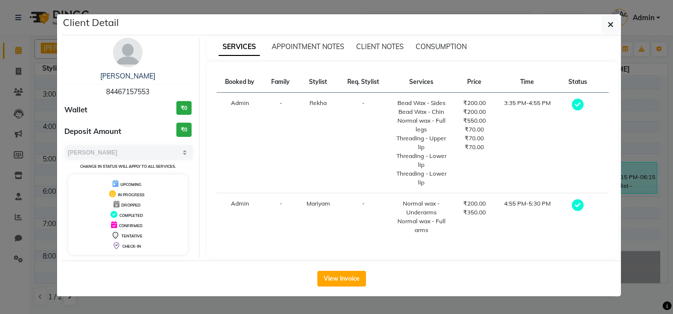
drag, startPoint x: 327, startPoint y: 296, endPoint x: 335, endPoint y: 288, distance: 10.8
click at [330, 294] on div "View Invoice" at bounding box center [341, 279] width 559 height 36
drag, startPoint x: 338, startPoint y: 279, endPoint x: 352, endPoint y: 281, distance: 14.4
click at [339, 279] on button "View Invoice" at bounding box center [341, 279] width 49 height 16
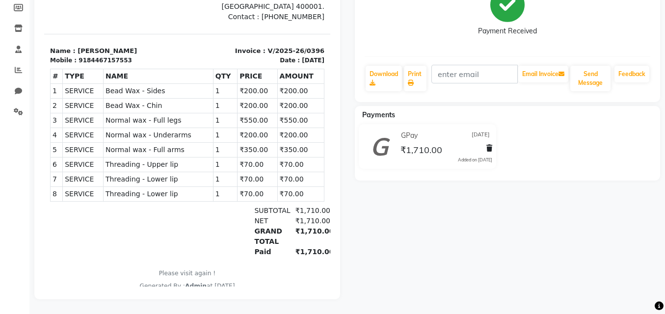
click at [110, 64] on div "9184467157553" at bounding box center [106, 60] width 54 height 9
drag, startPoint x: 80, startPoint y: 58, endPoint x: 117, endPoint y: 60, distance: 37.4
click at [119, 60] on div "Mobile : 9184467157553" at bounding box center [116, 60] width 132 height 9
drag, startPoint x: 84, startPoint y: 58, endPoint x: 102, endPoint y: 58, distance: 17.2
click at [85, 58] on div "9184467157553" at bounding box center [106, 60] width 54 height 9
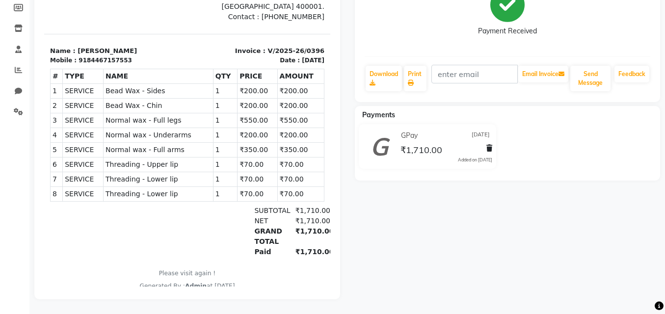
click at [164, 45] on section "Name : Khusi Malik Mobile : 9184467157553 Invoice : V/2025-26/0396 Date : 20/09…" at bounding box center [187, 49] width 286 height 31
click at [159, 49] on p "Name : Khusi Malik" at bounding box center [116, 51] width 132 height 10
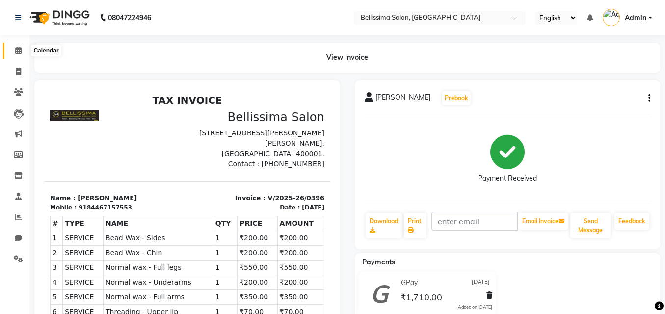
click at [18, 51] on icon at bounding box center [18, 50] width 6 height 7
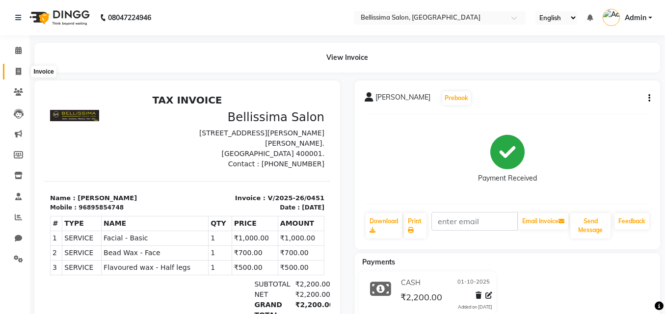
click at [16, 71] on icon at bounding box center [18, 71] width 5 height 7
select select "service"
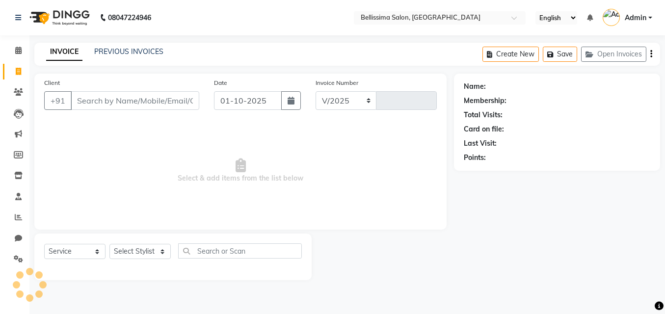
select select "8296"
type input "0452"
click at [135, 254] on select "Select Stylist [PERSON_NAME] [PERSON_NAME] [PERSON_NAME] Rekha [PERSON_NAME] [P…" at bounding box center [140, 251] width 61 height 15
select select "79979"
click at [110, 244] on select "Select Stylist [PERSON_NAME] [PERSON_NAME] [PERSON_NAME] Rekha [PERSON_NAME] [P…" at bounding box center [140, 251] width 61 height 15
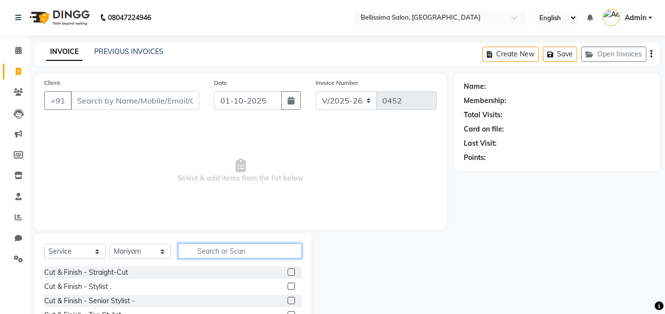
click at [197, 250] on input "text" at bounding box center [240, 251] width 124 height 15
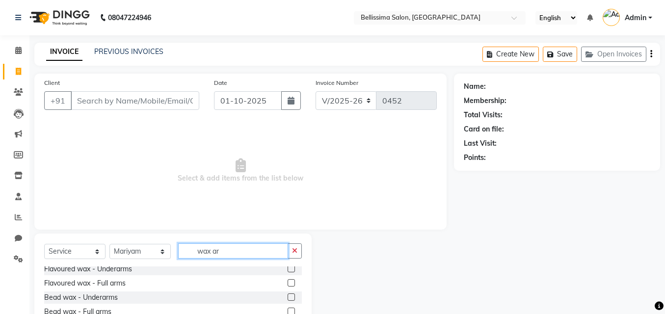
scroll to position [49, 0]
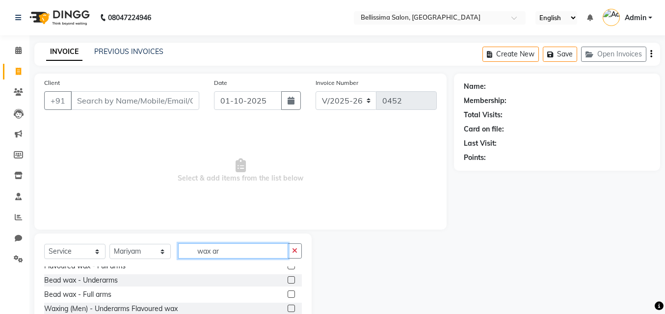
type input "wax ar"
click at [288, 280] on label at bounding box center [291, 279] width 7 height 7
click at [288, 280] on input "checkbox" at bounding box center [291, 280] width 6 height 6
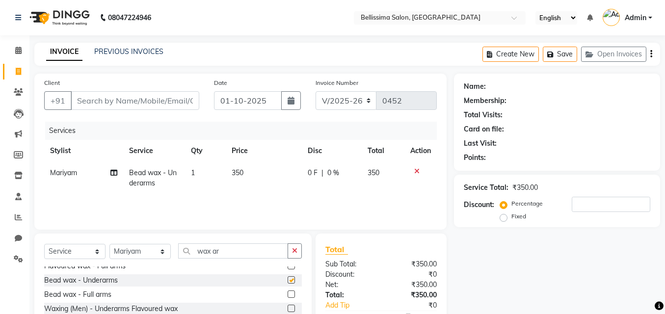
checkbox input "false"
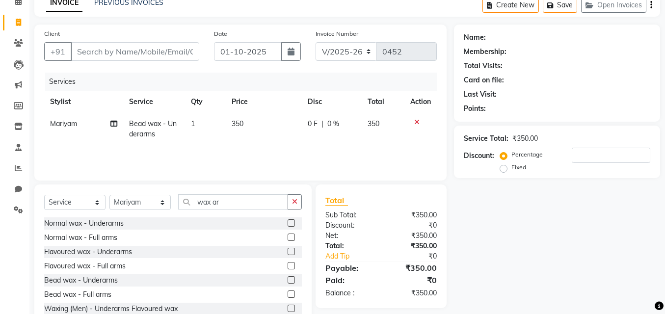
click at [288, 265] on label at bounding box center [291, 265] width 7 height 7
click at [288, 265] on input "checkbox" at bounding box center [291, 266] width 6 height 6
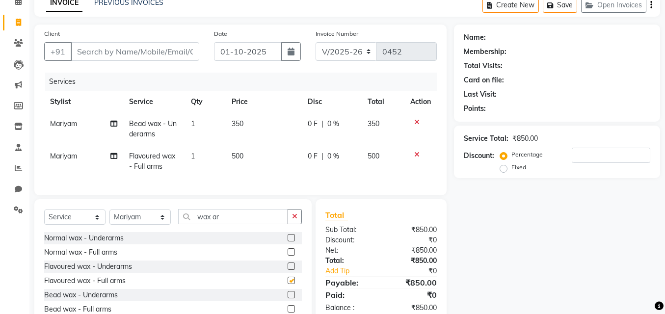
checkbox input "false"
click at [67, 122] on span "Mariyam" at bounding box center [63, 123] width 27 height 9
select select "79979"
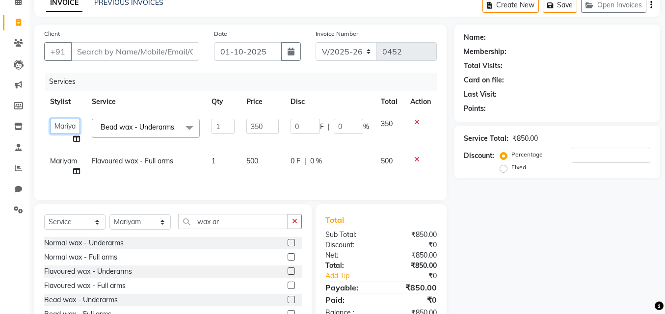
click at [67, 123] on select "[PERSON_NAME] [PERSON_NAME] [PERSON_NAME] Rekha [PERSON_NAME] [PERSON_NAME]" at bounding box center [65, 126] width 30 height 15
select select "88284"
click at [111, 57] on input "Client" at bounding box center [135, 51] width 129 height 19
type input "a"
type input "0"
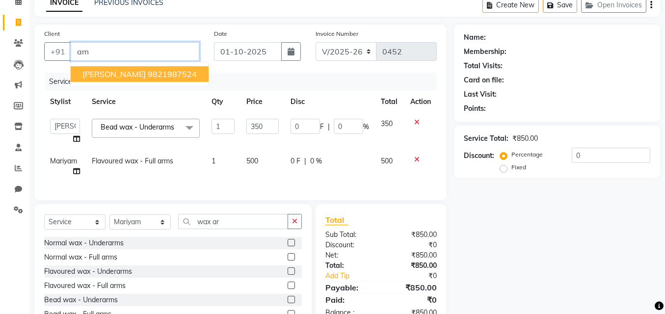
type input "a"
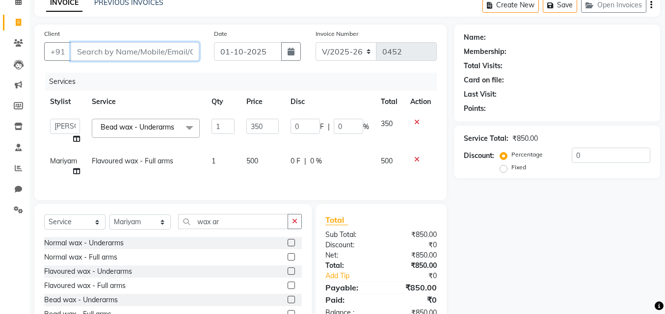
click at [146, 53] on input "Client" at bounding box center [135, 51] width 129 height 19
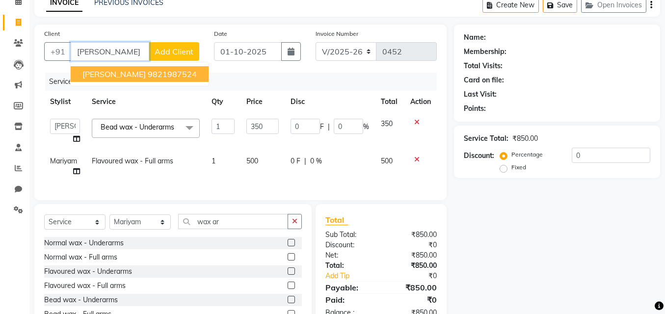
click at [148, 71] on ngb-highlight "9821987524" at bounding box center [172, 74] width 49 height 10
type input "9821987524"
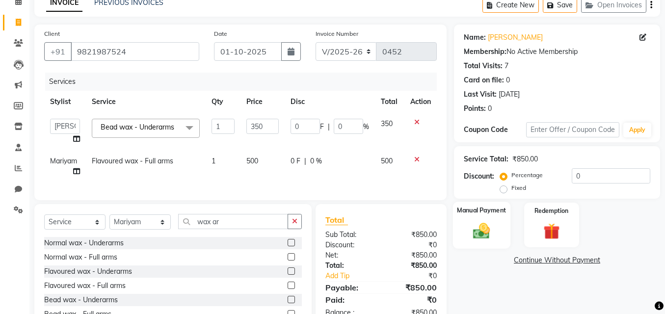
click at [475, 228] on img at bounding box center [482, 231] width 28 height 20
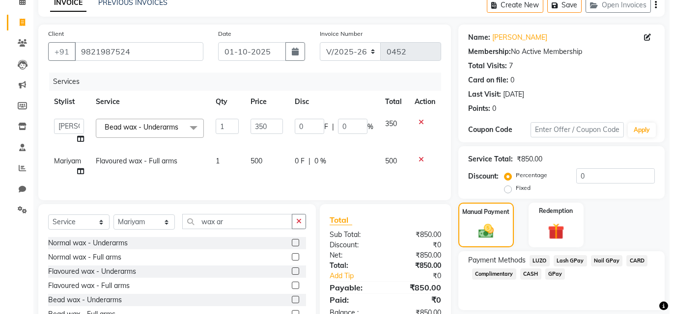
scroll to position [106, 0]
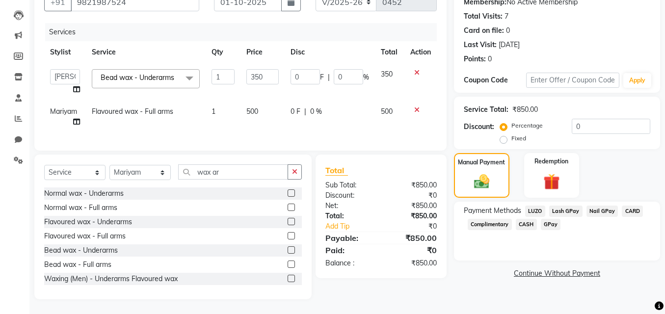
click at [585, 269] on link "Continue Without Payment" at bounding box center [557, 274] width 202 height 10
